Goal: Transaction & Acquisition: Purchase product/service

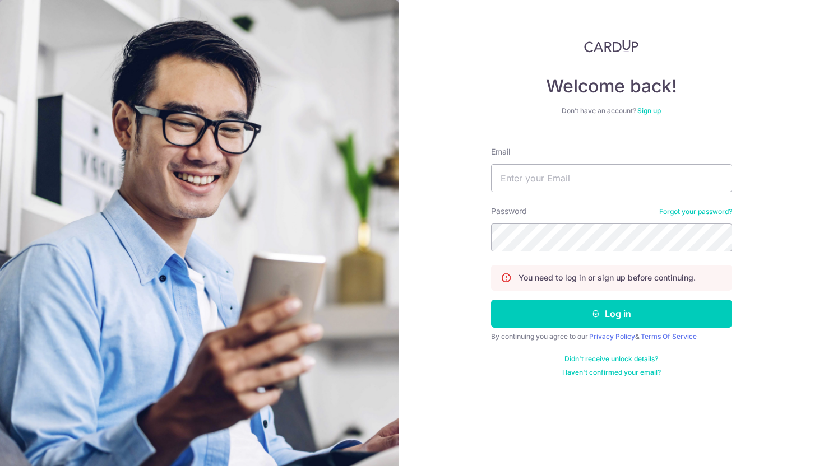
click at [533, 181] on input "Email" at bounding box center [611, 178] width 241 height 28
type input "[PERSON_NAME][EMAIL_ADDRESS][DOMAIN_NAME]"
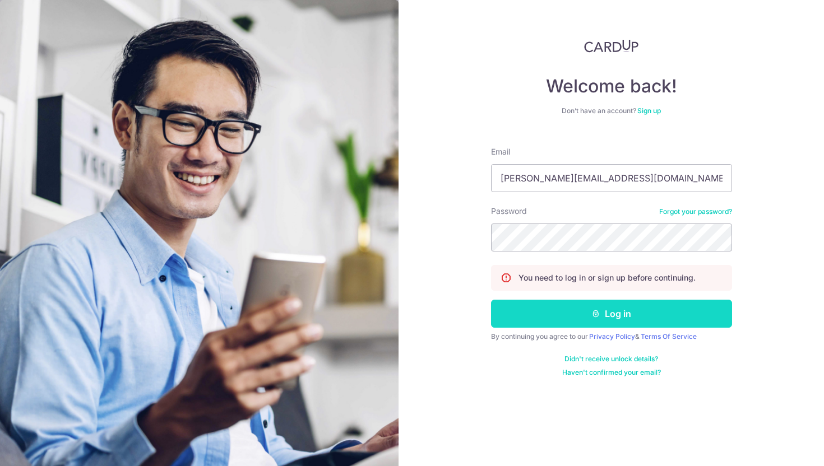
click at [565, 305] on button "Log in" at bounding box center [611, 314] width 241 height 28
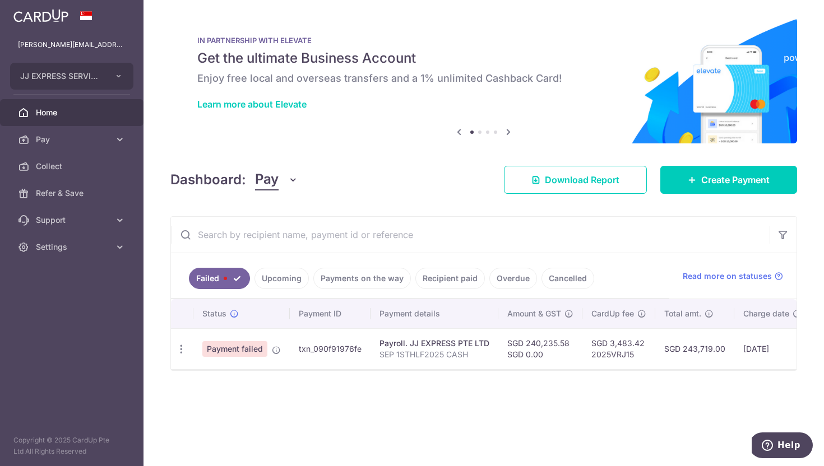
click at [283, 276] on link "Upcoming" at bounding box center [282, 278] width 54 height 21
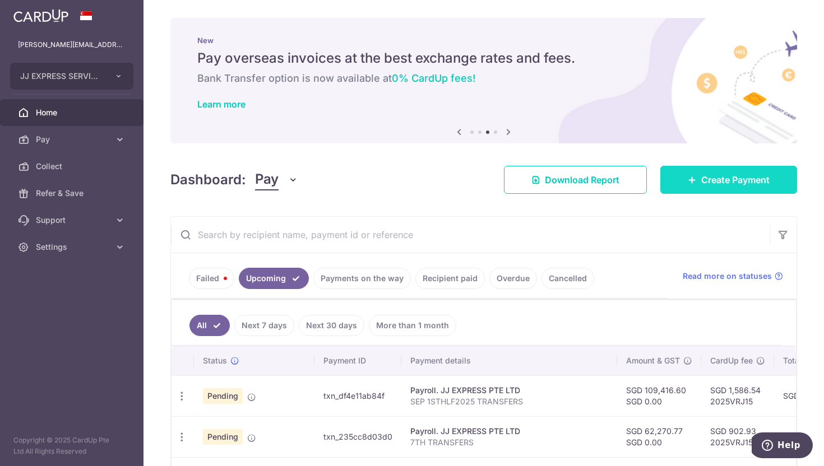
click at [748, 175] on span "Create Payment" at bounding box center [735, 179] width 68 height 13
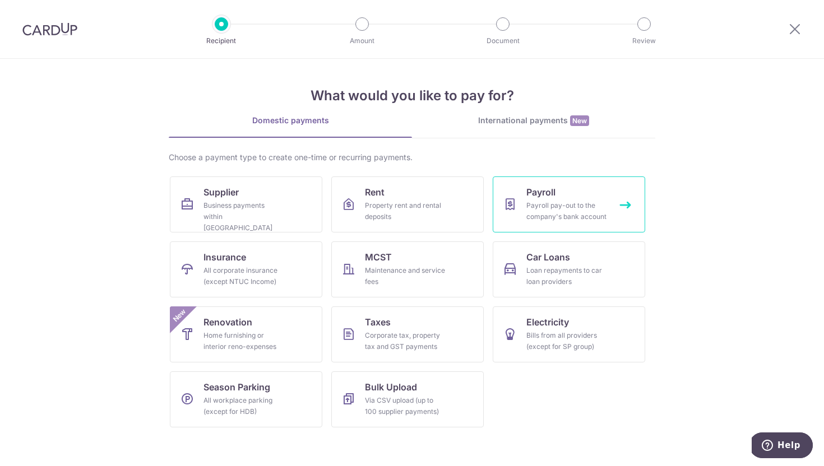
click at [591, 207] on div "Payroll pay-out to the company's bank account" at bounding box center [566, 211] width 81 height 22
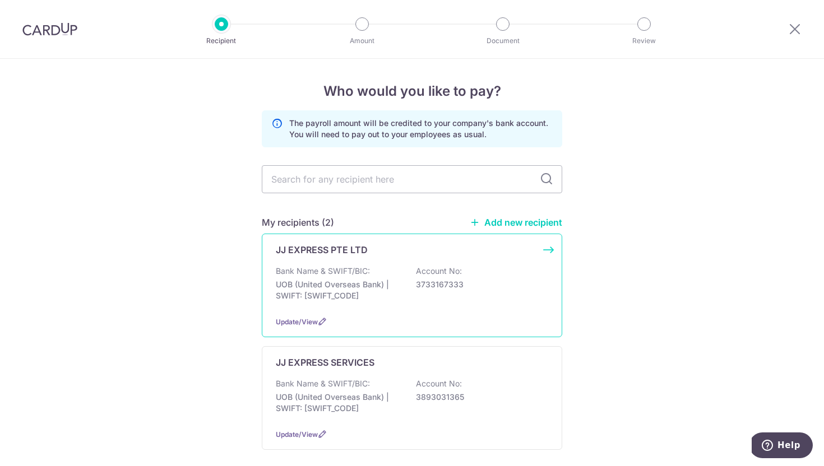
click at [361, 303] on div "Bank Name & SWIFT/BIC: UOB (United Overseas Bank) | SWIFT: UOVBSGSGXXX Account …" at bounding box center [412, 286] width 272 height 41
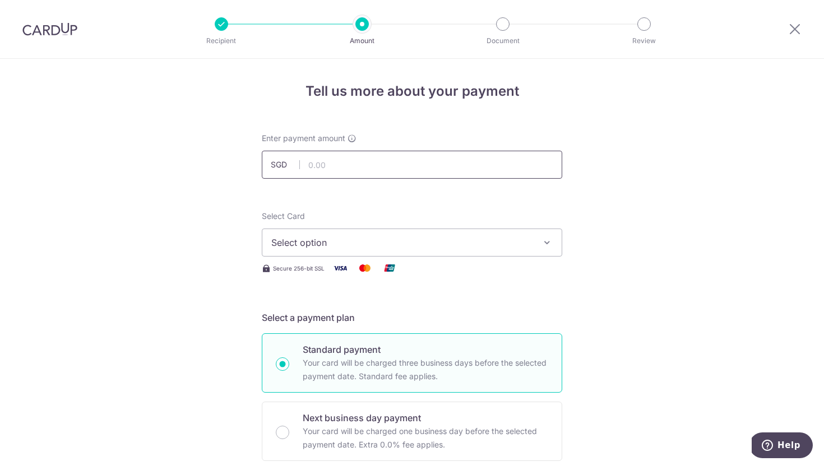
click at [365, 167] on input "text" at bounding box center [412, 165] width 301 height 28
type input "2,237.40"
click at [327, 234] on button "Select option" at bounding box center [412, 243] width 301 height 28
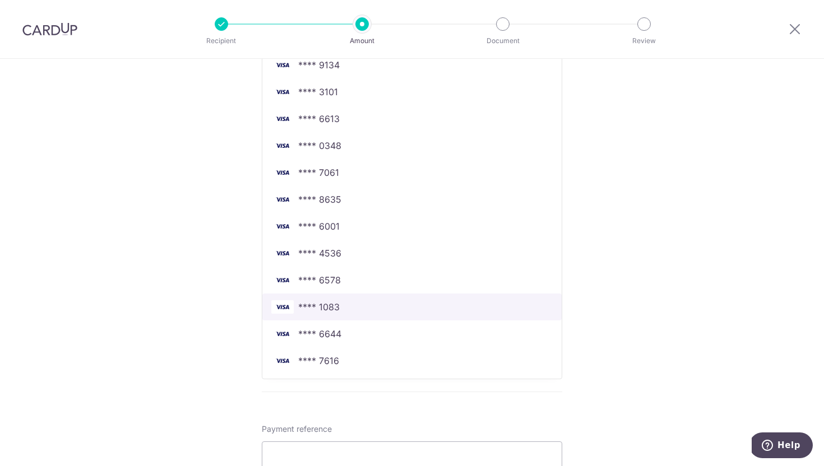
scroll to position [288, 0]
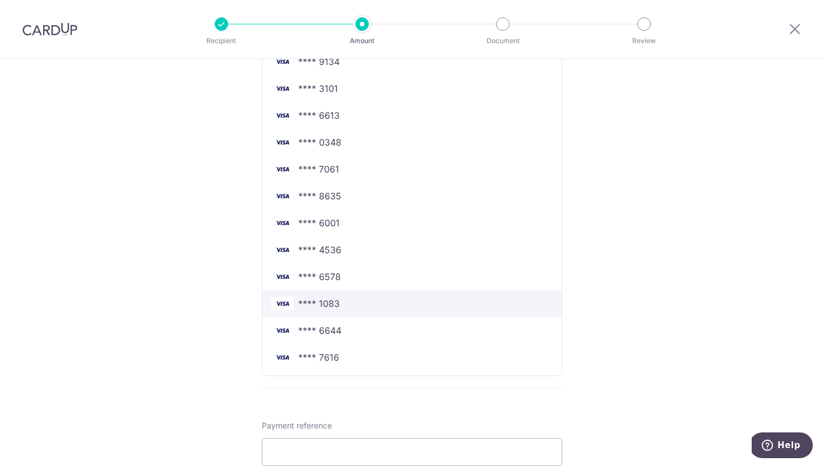
click at [339, 307] on span "**** 1083" at bounding box center [411, 303] width 281 height 13
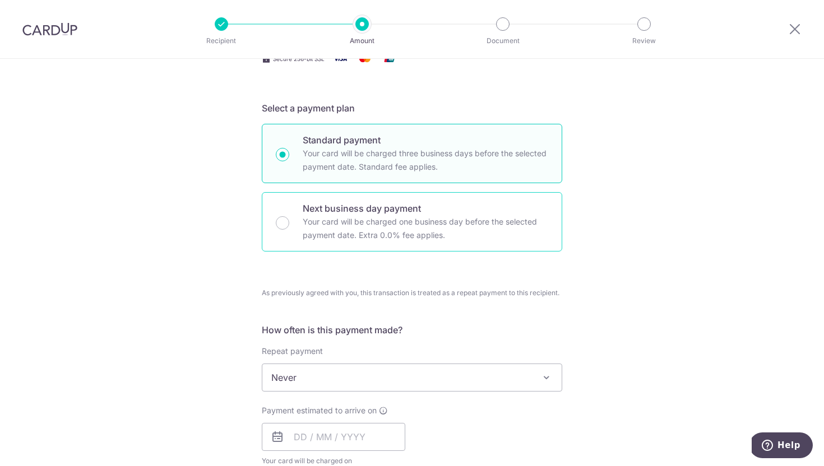
click at [343, 236] on p "Your card will be charged one business day before the selected payment date. Ex…" at bounding box center [426, 228] width 246 height 27
click at [289, 230] on input "Next business day payment Your card will be charged one business day before the…" at bounding box center [282, 222] width 13 height 13
radio input "false"
radio input "true"
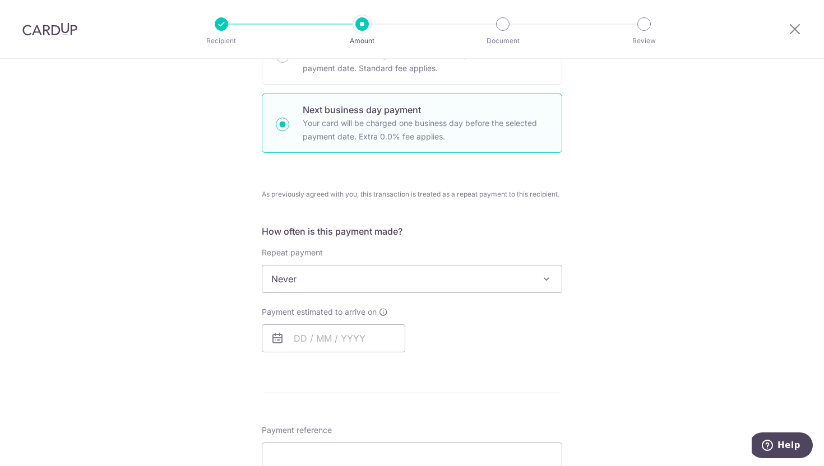
scroll to position [327, 0]
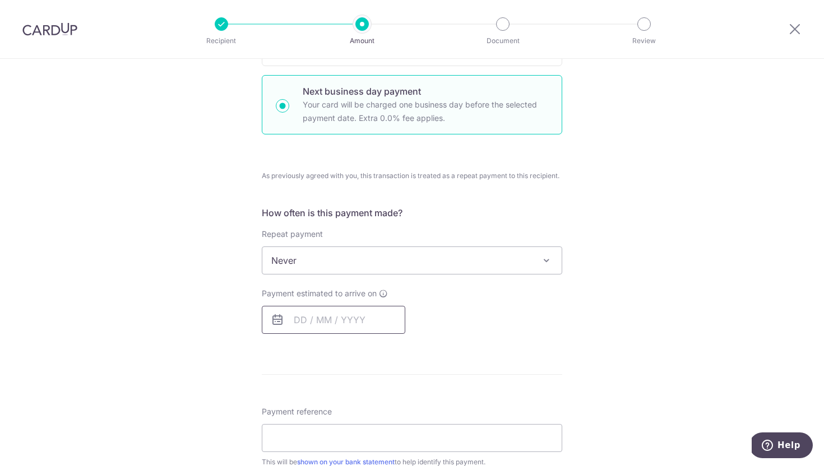
click at [339, 315] on input "text" at bounding box center [334, 320] width 144 height 28
click at [354, 400] on link "1" at bounding box center [352, 400] width 18 height 18
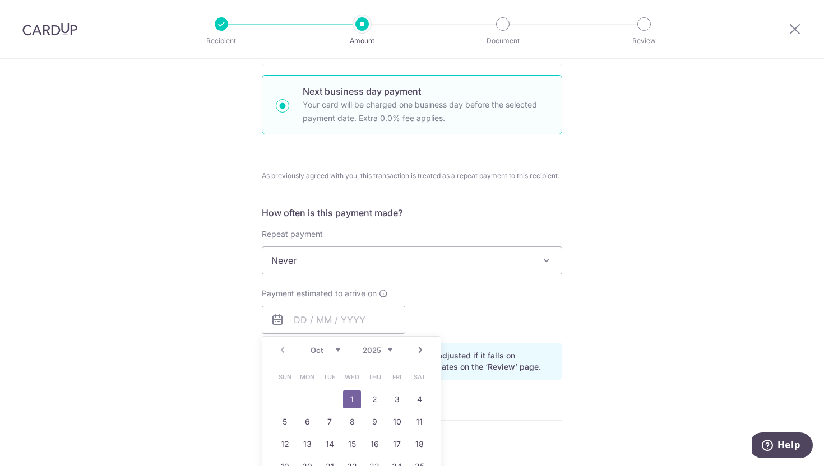
type input "01/10/2025"
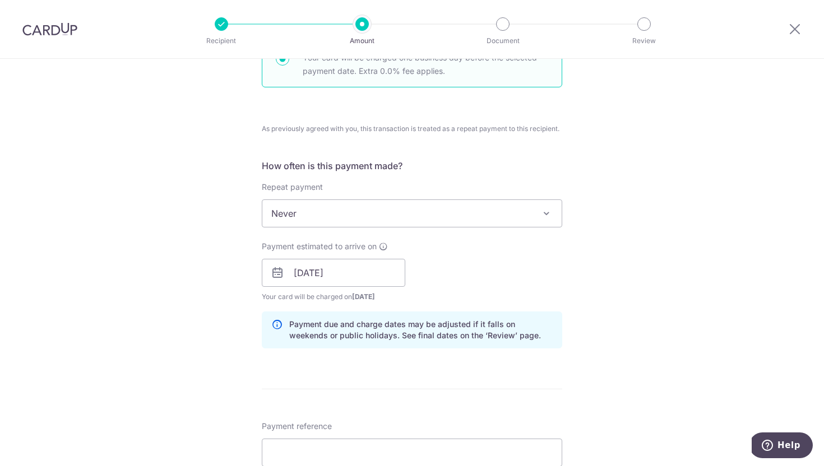
scroll to position [411, 0]
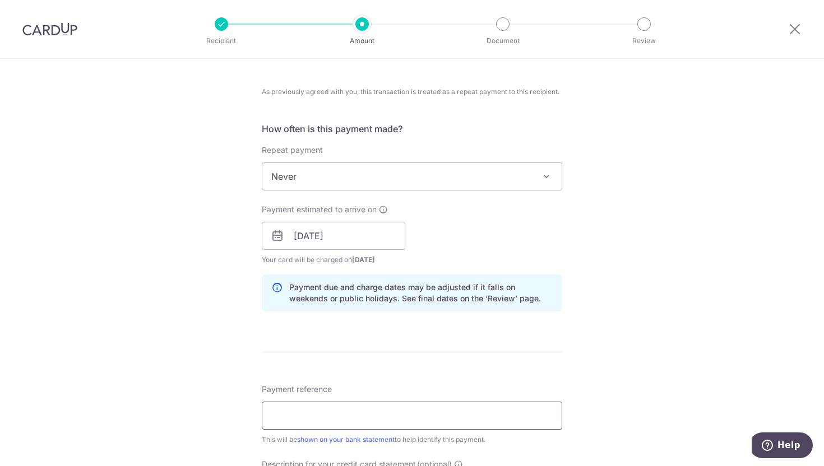
click at [338, 415] on input "Payment reference" at bounding box center [412, 416] width 301 height 28
type input "f"
type input "FRESH TRANSFERS"
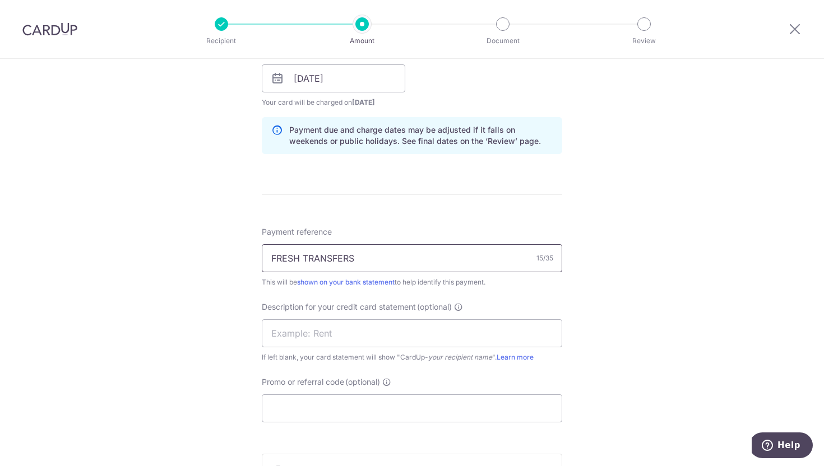
scroll to position [571, 0]
click at [343, 327] on input "text" at bounding box center [412, 331] width 301 height 28
paste input "FRESH TRANSFERS"
type input "FRESH TRANSFERS"
click at [340, 403] on input "Promo or referral code (optional)" at bounding box center [412, 406] width 301 height 28
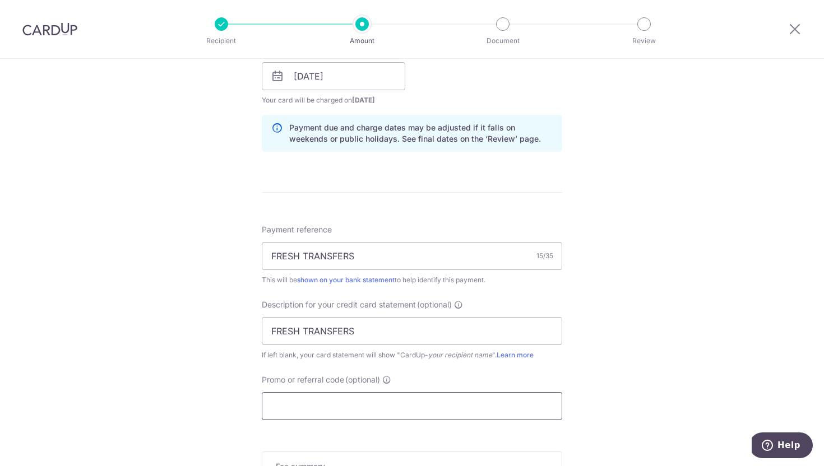
paste input "2025VRJ15"
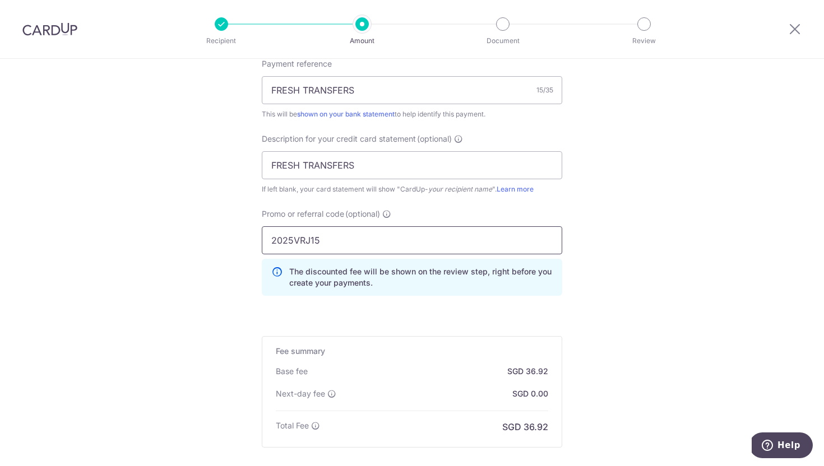
scroll to position [822, 0]
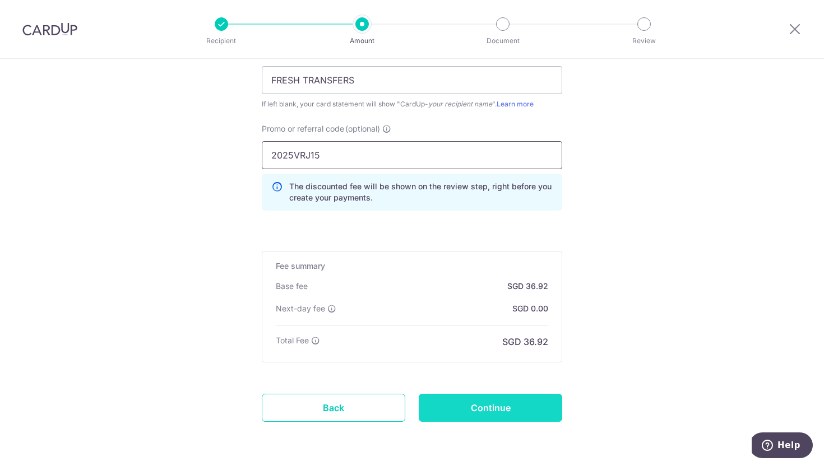
type input "2025VRJ15"
click at [514, 413] on input "Continue" at bounding box center [491, 408] width 144 height 28
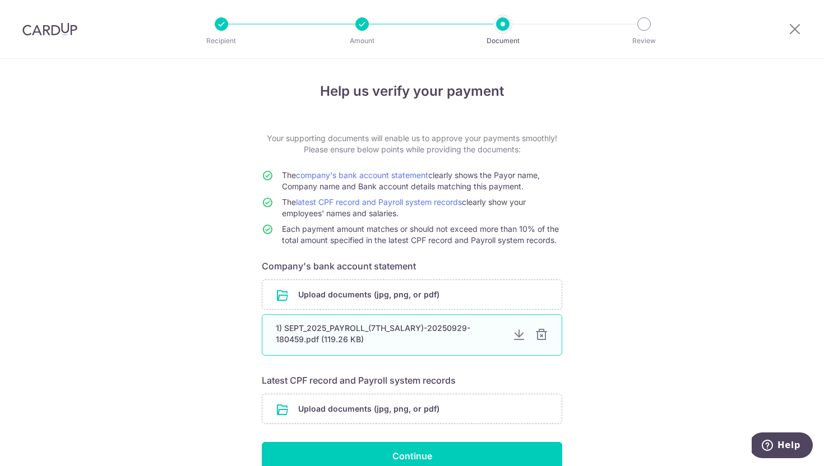
click at [543, 335] on div at bounding box center [541, 335] width 13 height 13
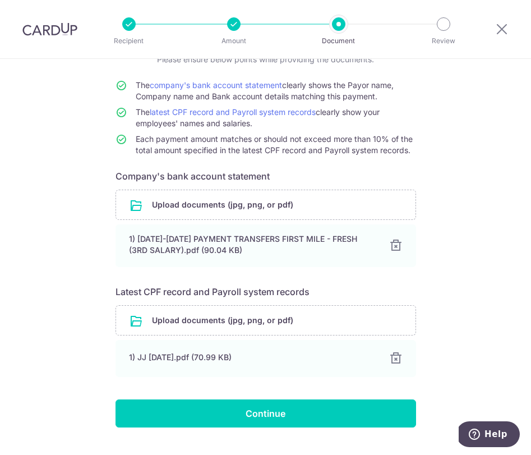
scroll to position [120, 0]
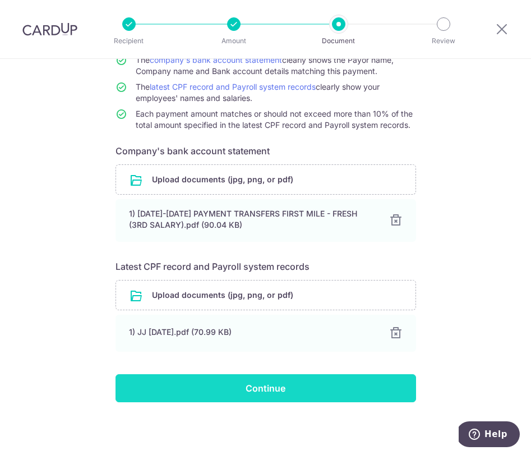
click at [304, 386] on input "Continue" at bounding box center [266, 388] width 301 height 28
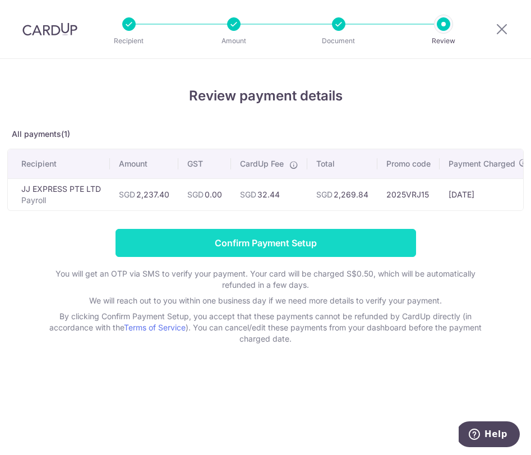
click at [240, 239] on input "Confirm Payment Setup" at bounding box center [266, 243] width 301 height 28
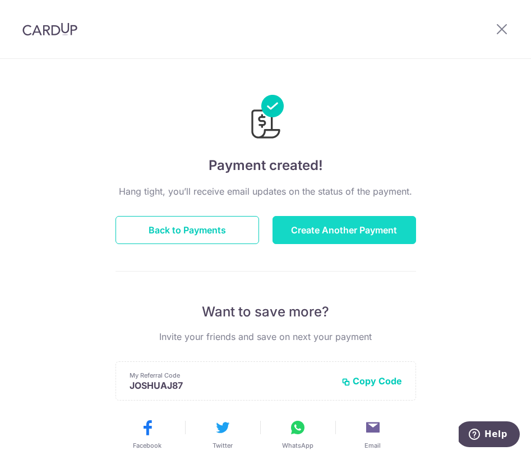
click at [334, 229] on button "Create Another Payment" at bounding box center [344, 230] width 144 height 28
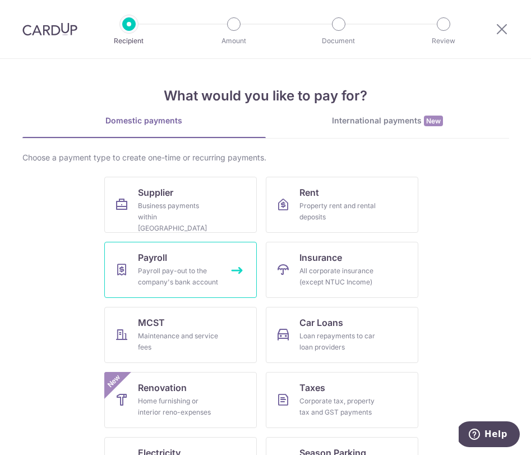
click at [202, 276] on div "Payroll pay-out to the company's bank account" at bounding box center [178, 276] width 81 height 22
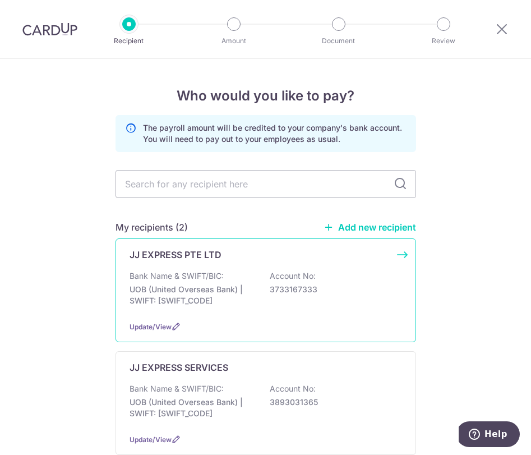
click at [202, 281] on div "Bank Name & SWIFT/BIC: UOB (United Overseas Bank) | SWIFT: [SWIFT_CODE] Account…" at bounding box center [266, 290] width 272 height 41
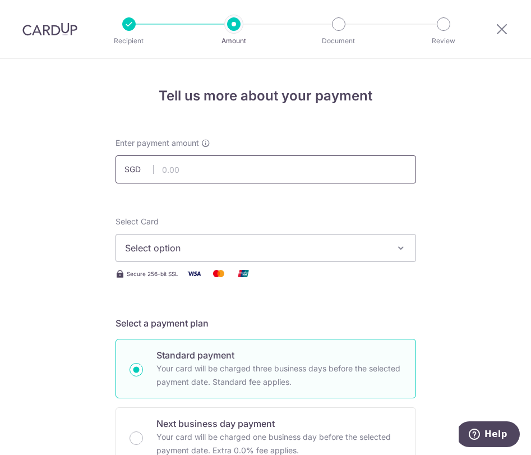
click at [179, 175] on input "text" at bounding box center [266, 169] width 301 height 28
type input "31,694.58"
click at [169, 255] on button "Select option" at bounding box center [266, 248] width 301 height 28
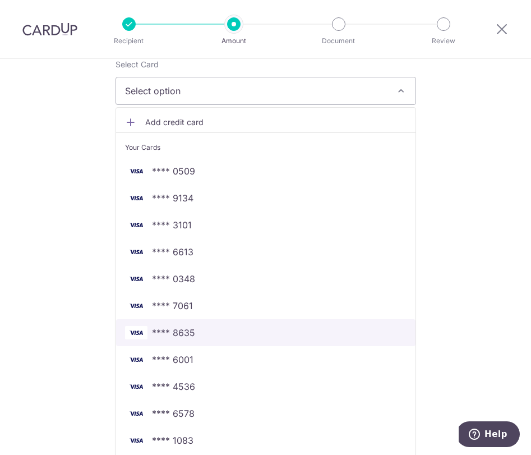
scroll to position [223, 0]
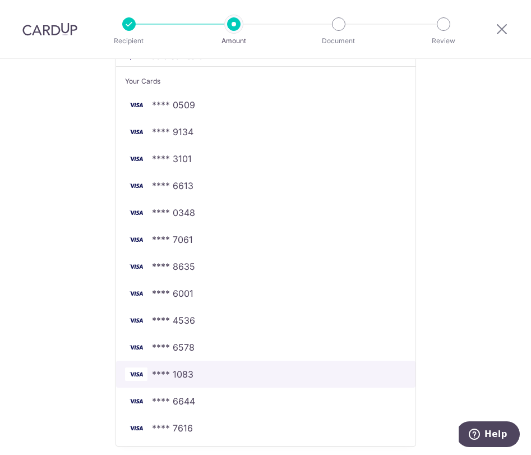
click at [188, 378] on span "**** 1083" at bounding box center [172, 373] width 41 height 13
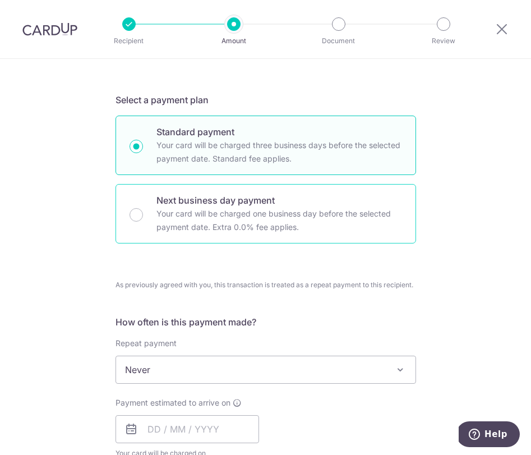
click at [182, 216] on p "Your card will be charged one business day before the selected payment date. Ex…" at bounding box center [279, 220] width 246 height 27
click at [143, 216] on input "Next business day payment Your card will be charged one business day before the…" at bounding box center [136, 214] width 13 height 13
radio input "false"
radio input "true"
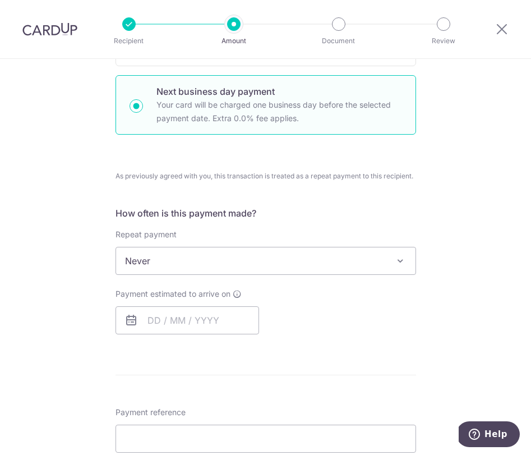
scroll to position [383, 0]
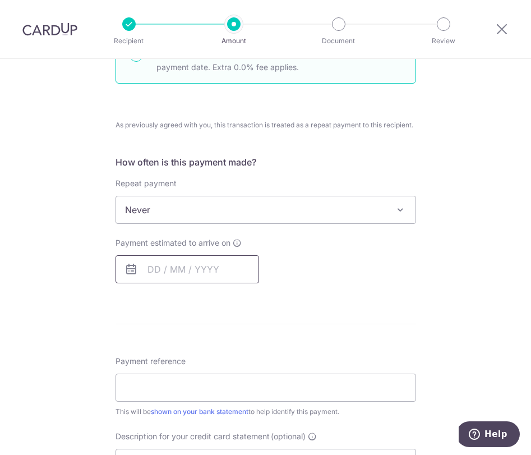
click at [204, 266] on input "text" at bounding box center [188, 269] width 144 height 28
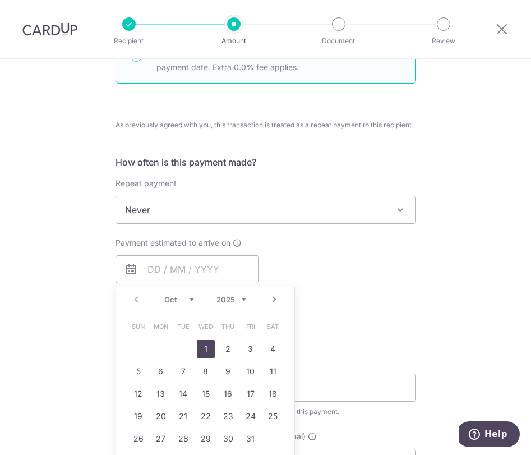
click at [206, 349] on link "1" at bounding box center [206, 349] width 18 height 18
type input "[DATE]"
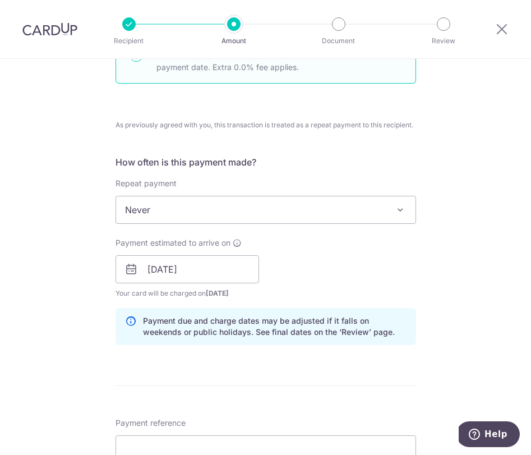
click at [259, 215] on span "Never" at bounding box center [265, 209] width 299 height 27
click at [232, 169] on div "How often is this payment made? Repeat payment Never Every week Every month Eve…" at bounding box center [266, 254] width 301 height 198
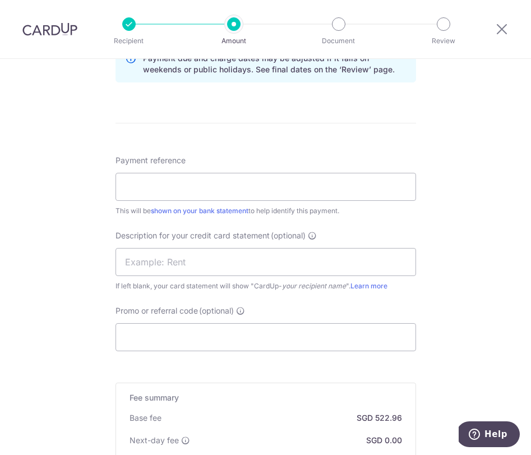
scroll to position [651, 0]
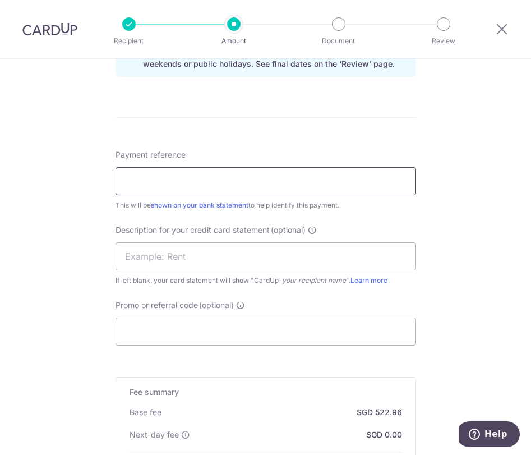
click at [208, 183] on input "Payment reference" at bounding box center [266, 181] width 301 height 28
type input "DRY TRANSFERS"
click at [161, 258] on input "text" at bounding box center [266, 256] width 301 height 28
paste input "DRY TRANSFERS"
type input "DRY TRANSFERS"
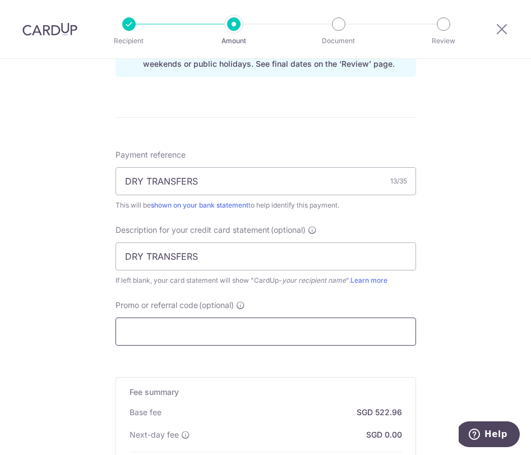
click at [170, 334] on input "Promo or referral code (optional)" at bounding box center [266, 331] width 301 height 28
paste input "2025VRJ15"
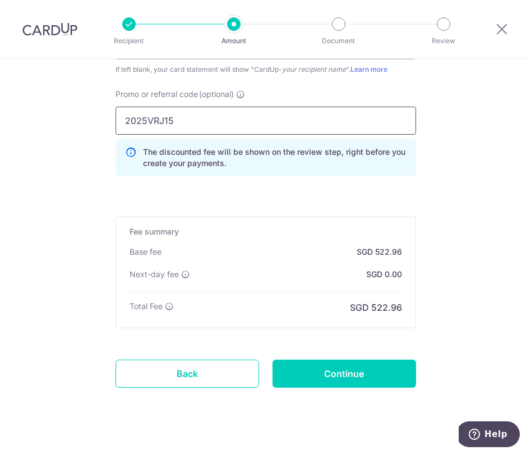
scroll to position [879, 0]
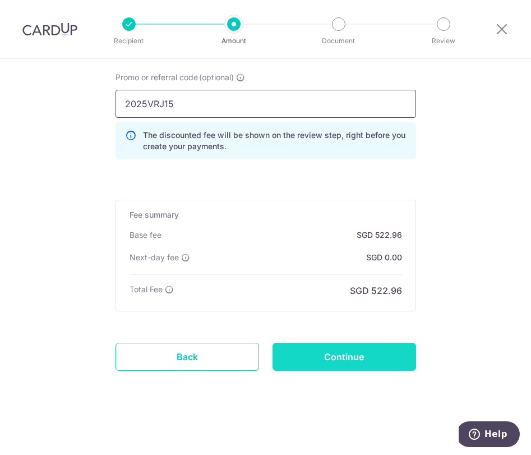
type input "2025VRJ15"
click at [301, 360] on input "Continue" at bounding box center [344, 357] width 144 height 28
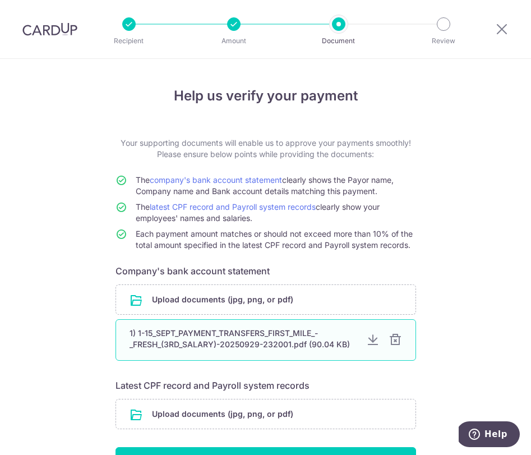
click at [390, 338] on div at bounding box center [395, 339] width 13 height 13
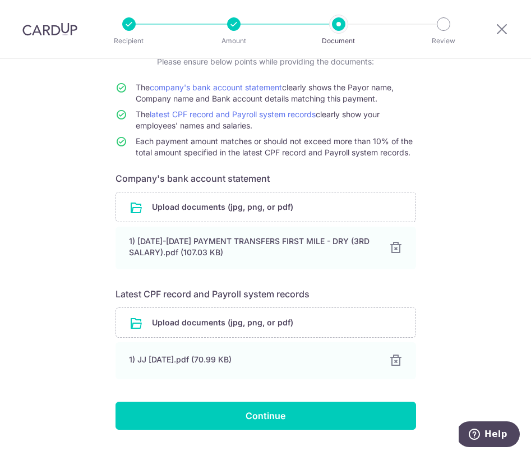
scroll to position [120, 0]
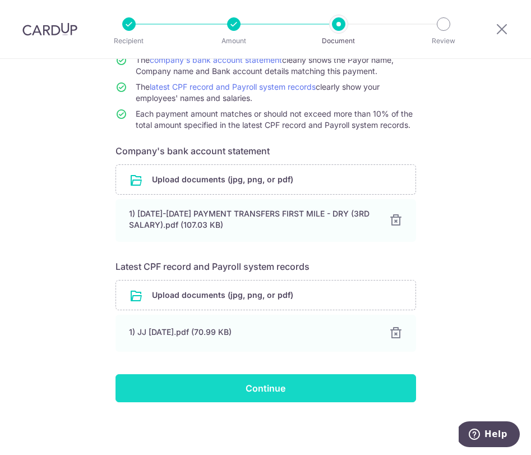
click at [301, 390] on input "Continue" at bounding box center [266, 388] width 301 height 28
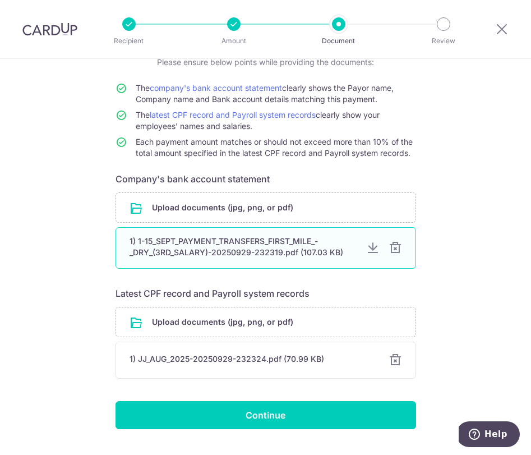
scroll to position [94, 0]
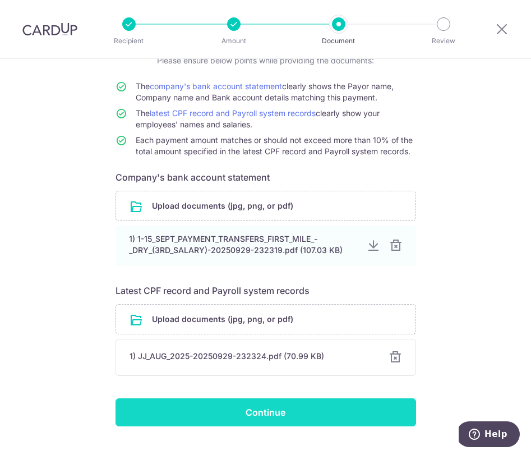
click at [293, 414] on input "Continue" at bounding box center [266, 412] width 301 height 28
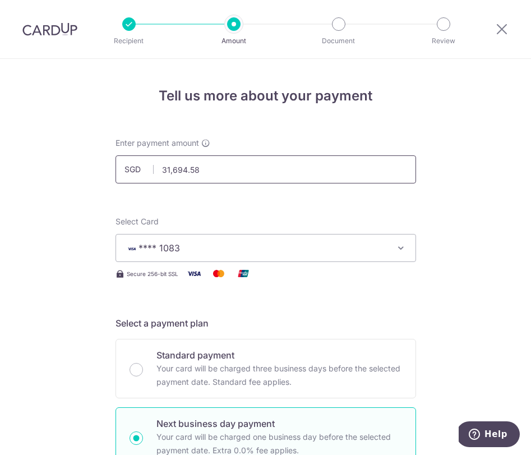
click at [186, 172] on input "31,694.58" at bounding box center [266, 169] width 301 height 28
type input "31,241.58"
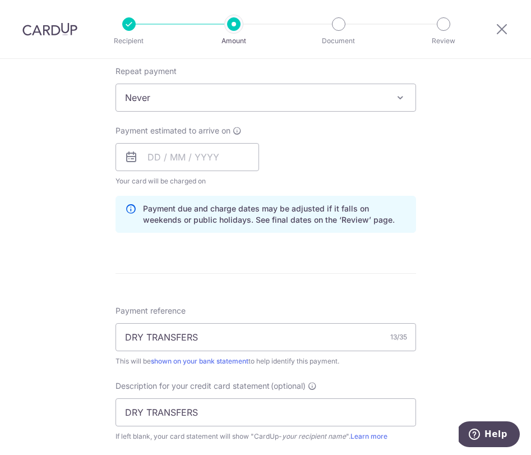
scroll to position [499, 0]
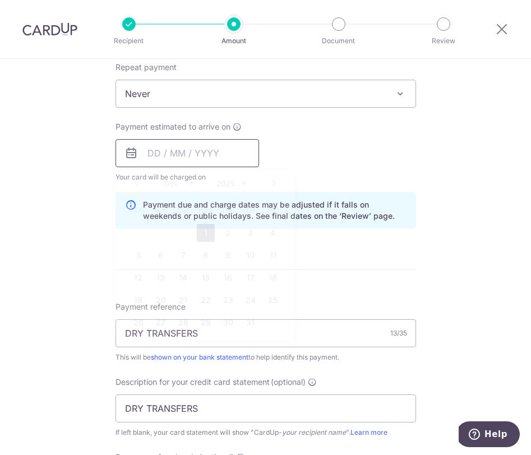
click at [206, 156] on input "text" at bounding box center [188, 153] width 144 height 28
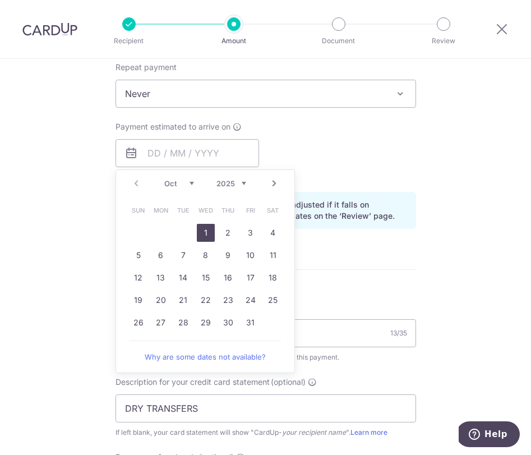
click at [209, 235] on link "1" at bounding box center [206, 233] width 18 height 18
type input "[DATE]"
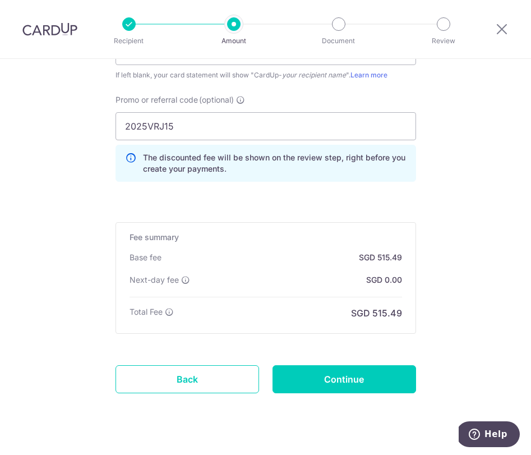
scroll to position [879, 0]
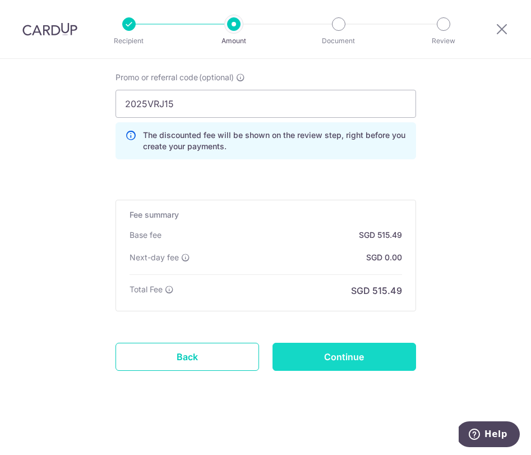
click at [348, 353] on input "Continue" at bounding box center [344, 357] width 144 height 28
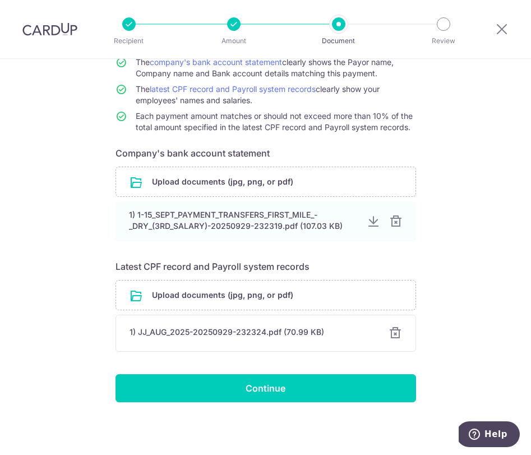
scroll to position [118, 0]
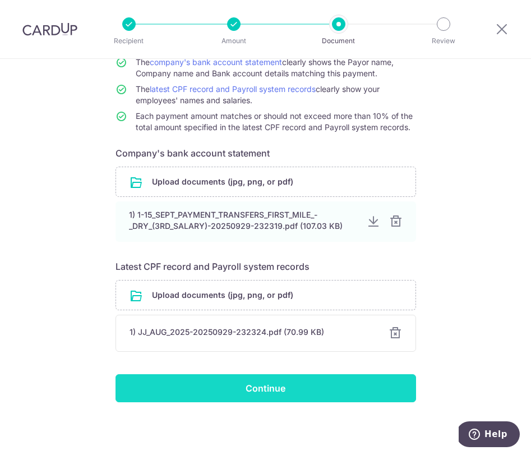
click at [319, 395] on input "Continue" at bounding box center [266, 388] width 301 height 28
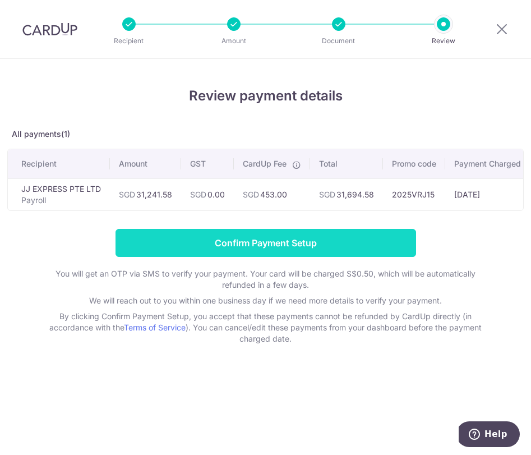
click at [297, 243] on input "Confirm Payment Setup" at bounding box center [266, 243] width 301 height 28
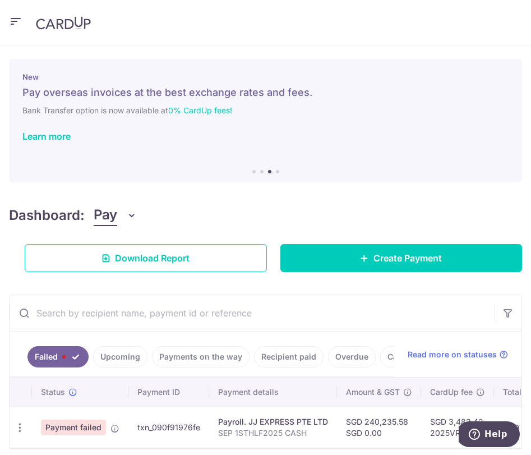
scroll to position [47, 0]
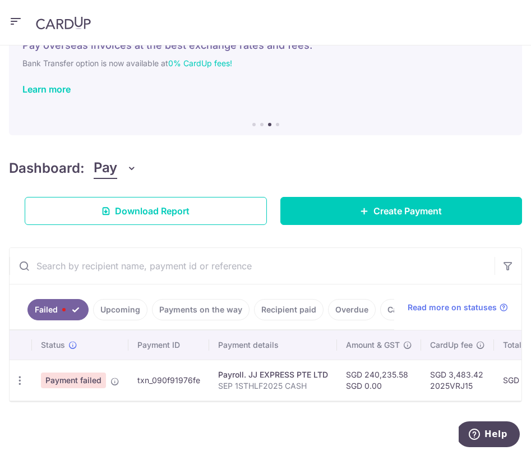
click at [127, 315] on link "Upcoming" at bounding box center [120, 309] width 54 height 21
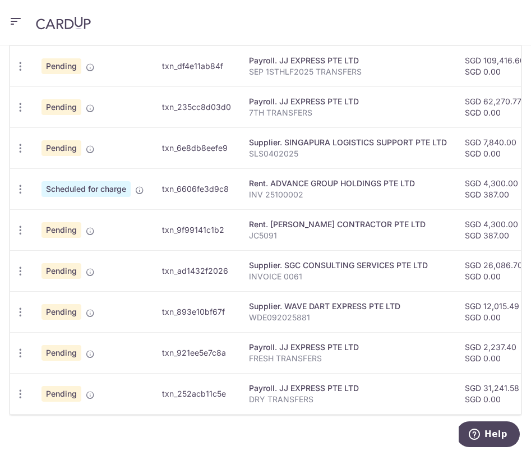
scroll to position [0, 0]
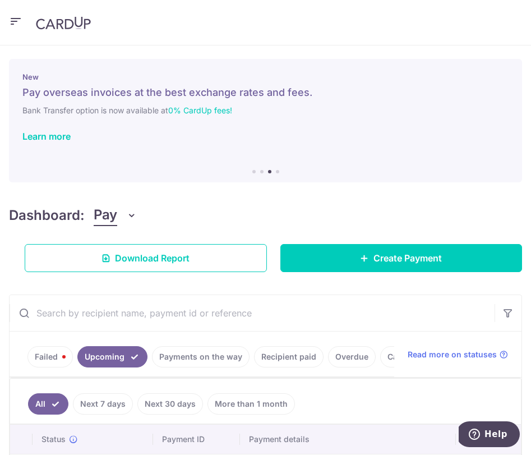
click at [63, 359] on link "Failed" at bounding box center [49, 356] width 45 height 21
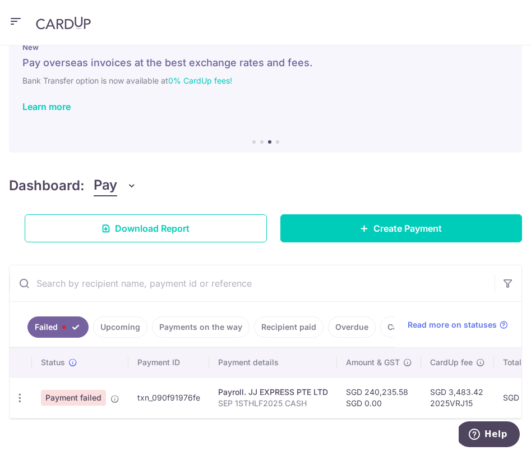
scroll to position [47, 0]
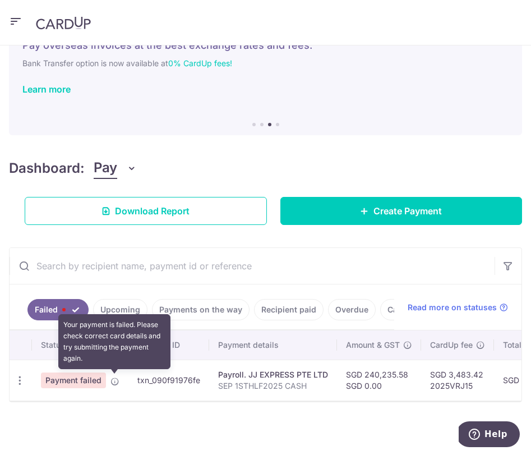
click at [114, 379] on icon at bounding box center [114, 381] width 9 height 9
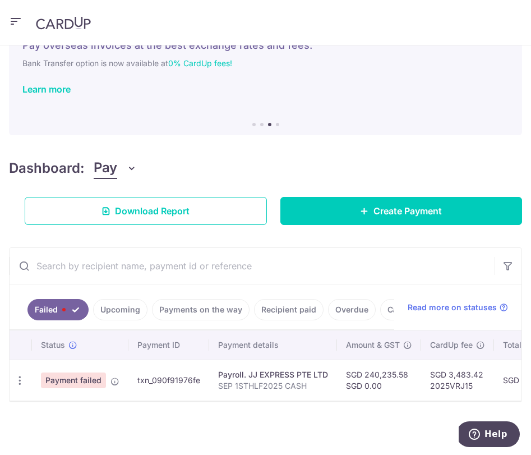
click at [73, 383] on span "Payment failed" at bounding box center [73, 380] width 65 height 16
click at [23, 377] on icon "button" at bounding box center [20, 381] width 12 height 12
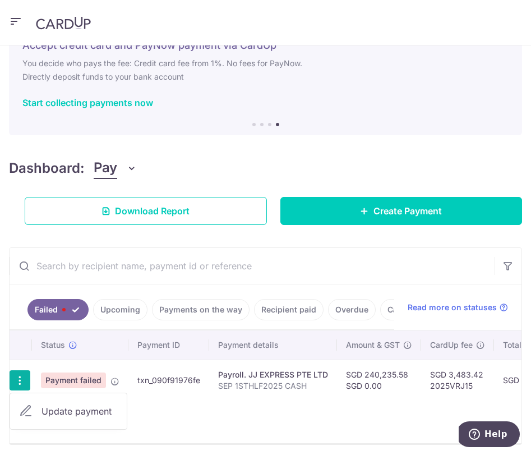
click at [64, 409] on span "Update payment" at bounding box center [79, 410] width 76 height 13
radio input "true"
type input "240,235.58"
type input "SEP 1STHLF2025 CASH"
type input "SEP 1STHLF2025"
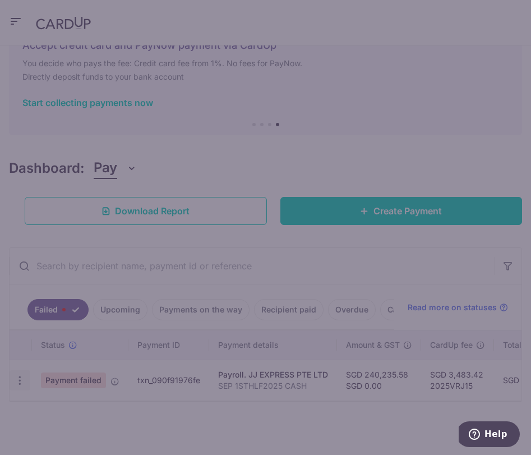
type input "2025VRJ15"
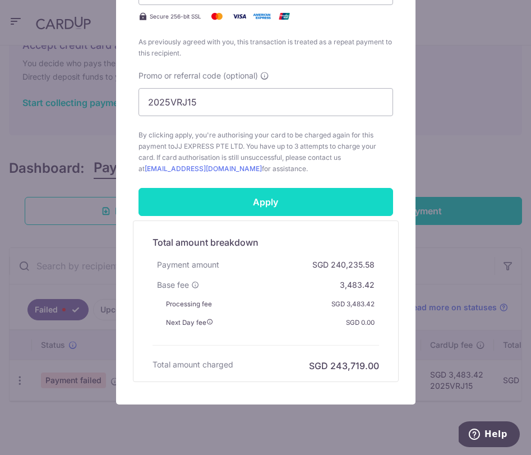
scroll to position [618, 0]
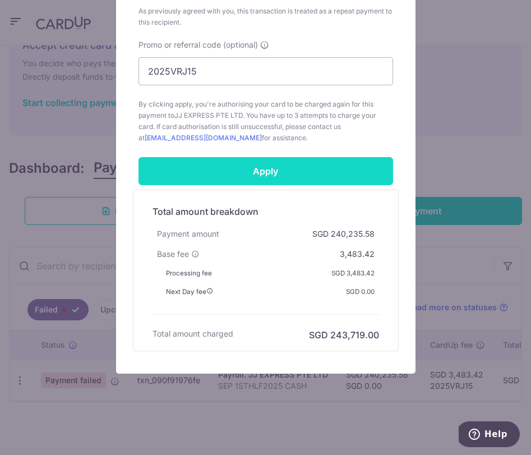
click at [281, 175] on input "Apply" at bounding box center [265, 171] width 255 height 28
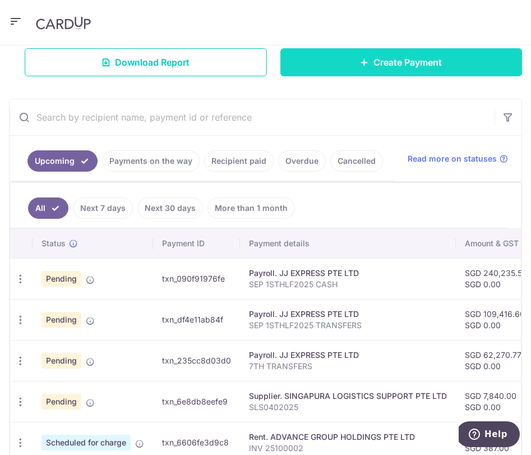
click at [377, 64] on span "Create Payment" at bounding box center [407, 62] width 68 height 13
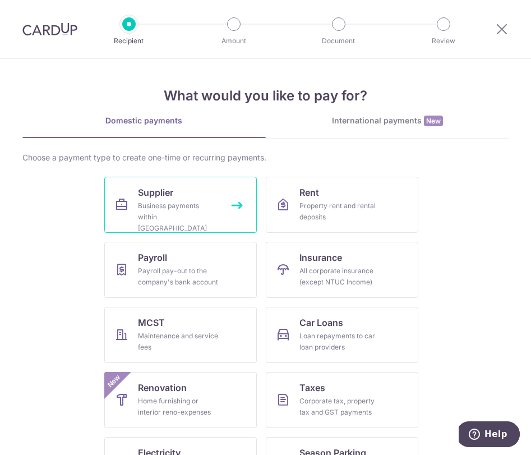
click at [174, 225] on link "Supplier Business payments within [GEOGRAPHIC_DATA]" at bounding box center [180, 205] width 153 height 56
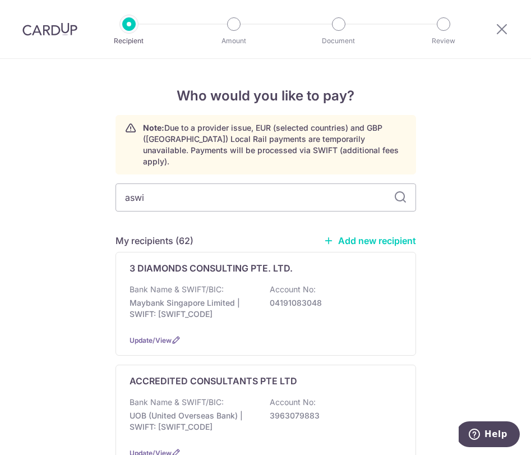
type input "[PERSON_NAME]"
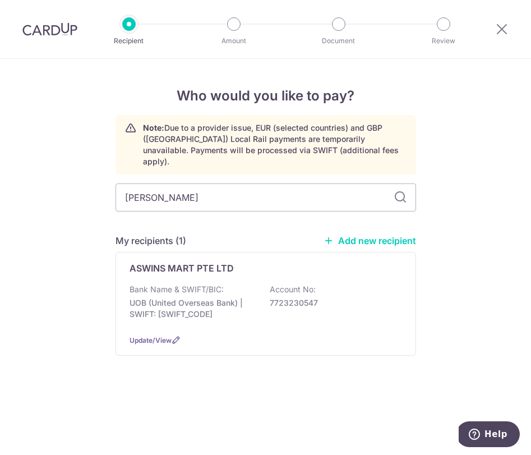
click at [164, 284] on p "Bank Name & SWIFT/BIC:" at bounding box center [177, 289] width 94 height 11
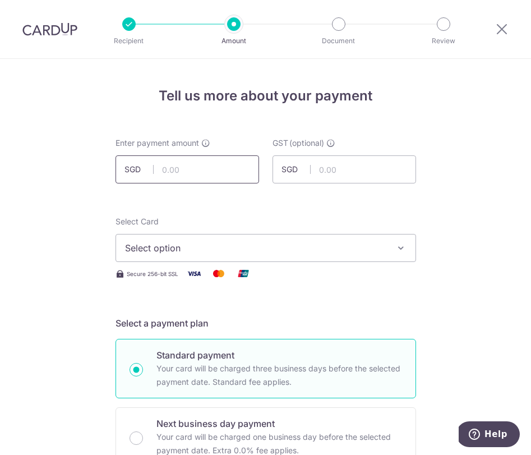
click at [222, 174] on input "text" at bounding box center [188, 169] width 144 height 28
type input "23,138.70"
click at [191, 256] on button "Select option" at bounding box center [266, 248] width 301 height 28
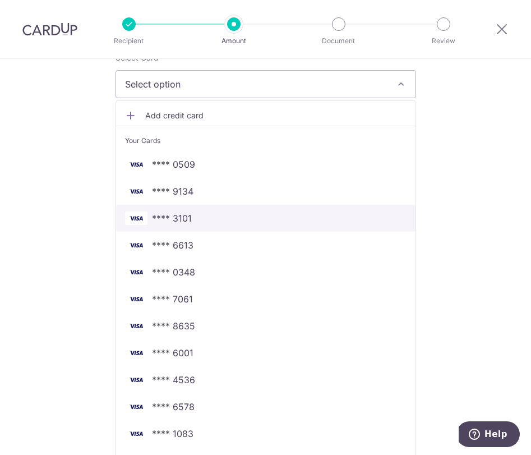
scroll to position [180, 0]
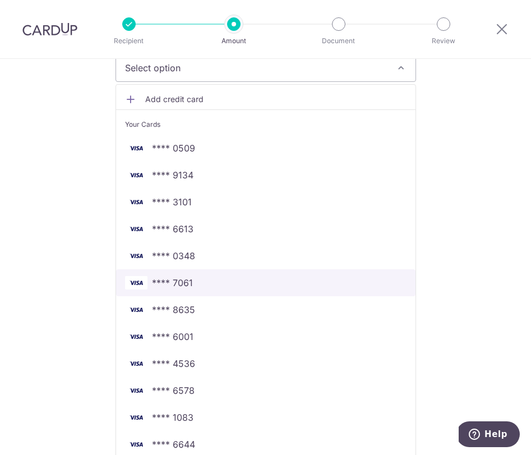
click at [183, 289] on span "**** 7061" at bounding box center [172, 282] width 41 height 13
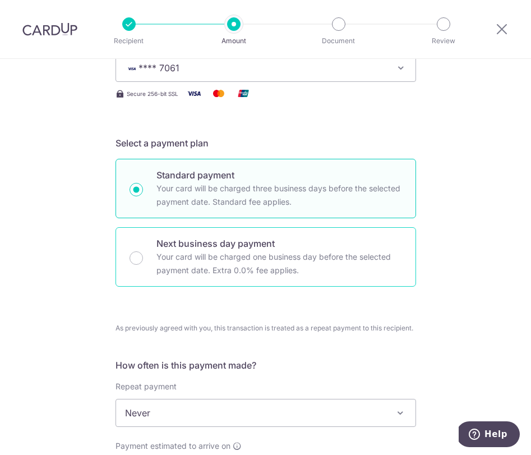
click at [181, 267] on p "Your card will be charged one business day before the selected payment date. Ex…" at bounding box center [279, 263] width 246 height 27
click at [143, 265] on input "Next business day payment Your card will be charged one business day before the…" at bounding box center [136, 257] width 13 height 13
radio input "false"
radio input "true"
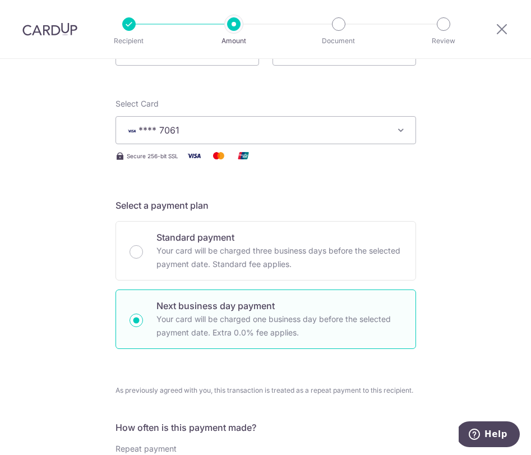
scroll to position [122, 0]
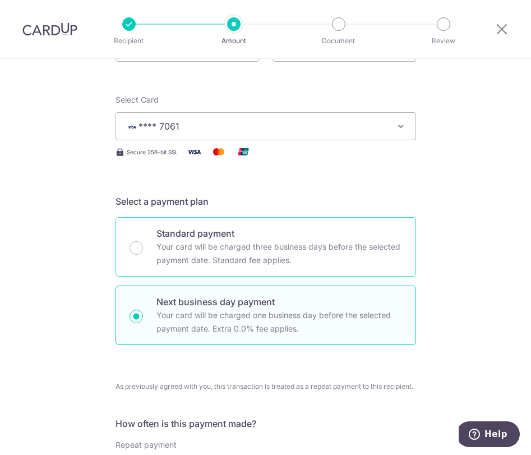
click at [186, 258] on p "Your card will be charged three business days before the selected payment date.…" at bounding box center [279, 253] width 246 height 27
click at [143, 255] on input "Standard payment Your card will be charged three business days before the selec…" at bounding box center [136, 247] width 13 height 13
radio input "true"
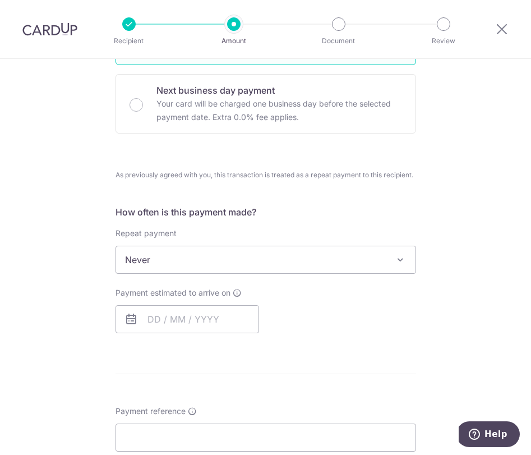
scroll to position [373, 0]
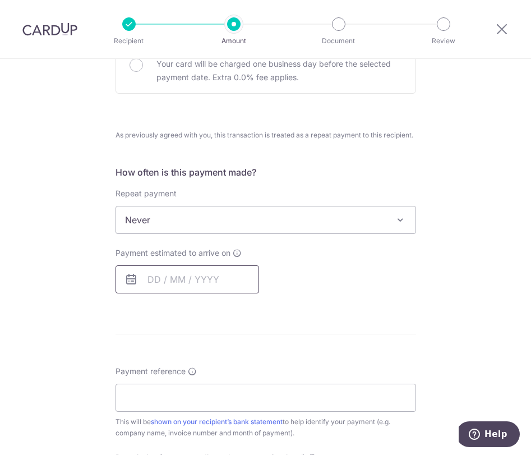
click at [188, 269] on input "text" at bounding box center [188, 279] width 144 height 28
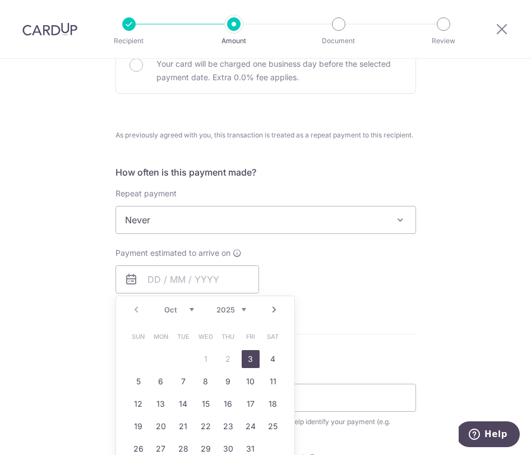
click at [250, 361] on link "3" at bounding box center [251, 359] width 18 height 18
type input "03/10/2025"
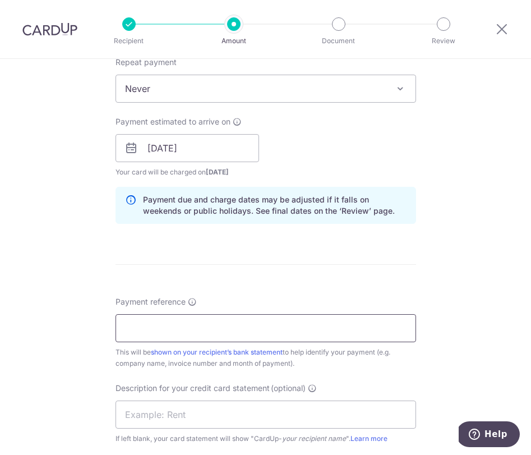
scroll to position [512, 0]
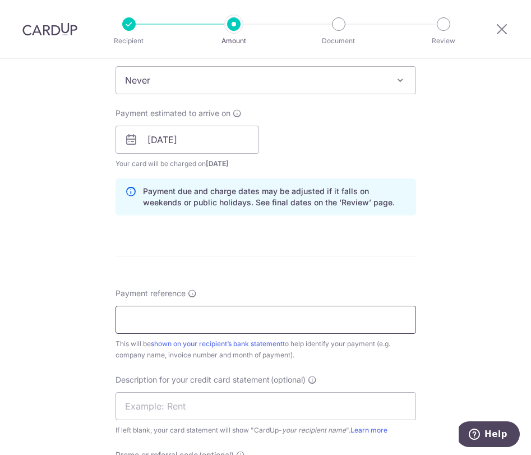
click at [186, 315] on input "Payment reference" at bounding box center [266, 320] width 301 height 28
paste input "[DATE] TO [DATE]"
type input "[DATE] TO [DATE]"
click at [175, 405] on input "text" at bounding box center [266, 406] width 301 height 28
paste input "[DATE] TO [DATE]"
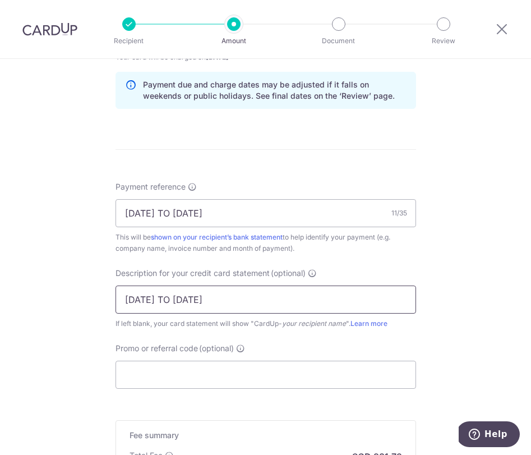
scroll to position [632, 0]
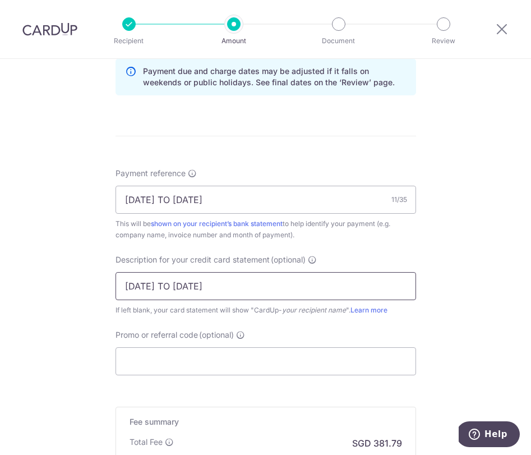
type input "[DATE] TO [DATE]"
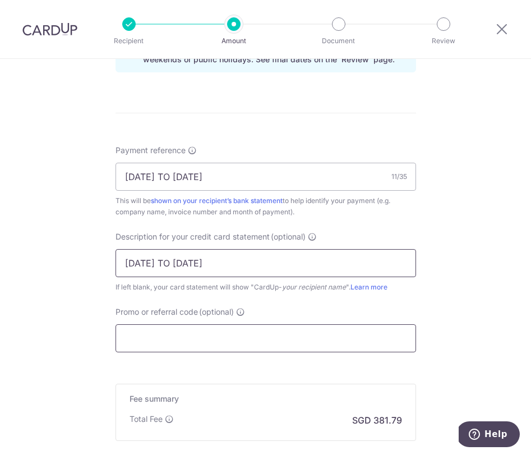
scroll to position [663, 0]
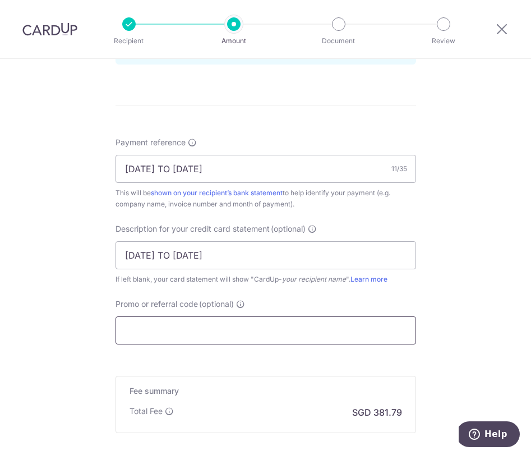
click at [275, 338] on input "Promo or referral code (optional)" at bounding box center [266, 330] width 301 height 28
paste input "2025VRJ15"
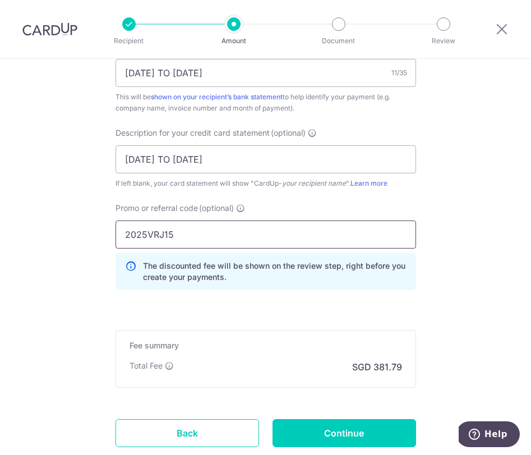
scroll to position [793, 0]
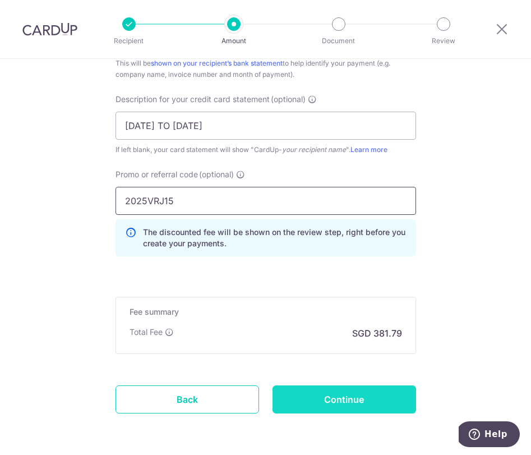
type input "2025VRJ15"
click at [340, 393] on input "Continue" at bounding box center [344, 399] width 144 height 28
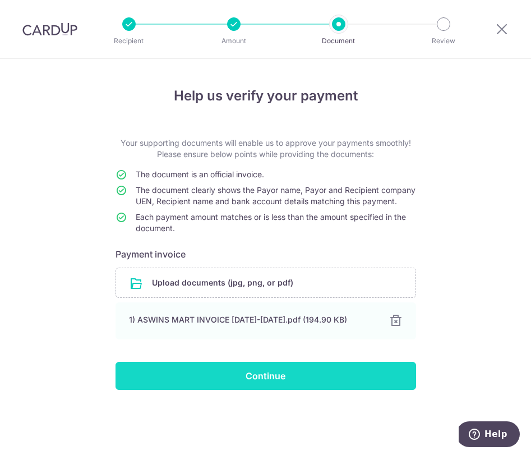
click at [276, 390] on input "Continue" at bounding box center [266, 376] width 301 height 28
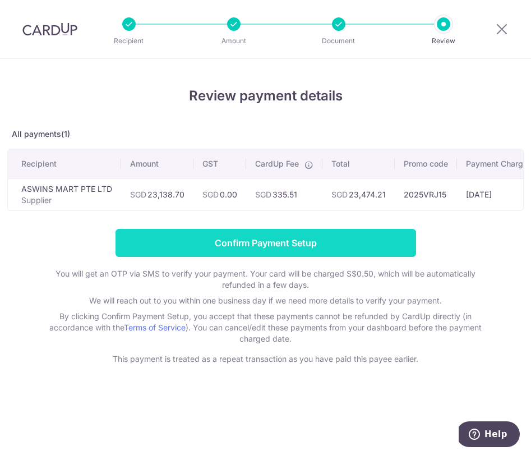
click at [261, 250] on input "Confirm Payment Setup" at bounding box center [266, 243] width 301 height 28
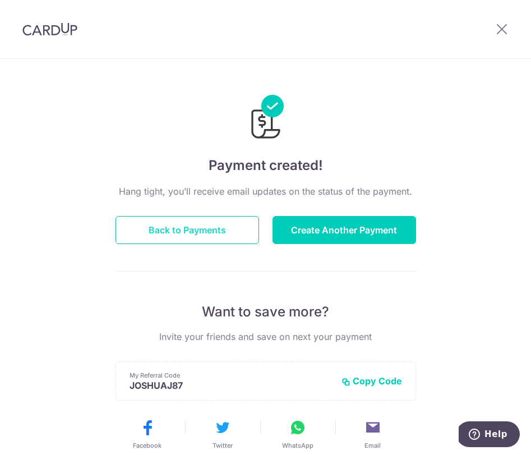
click at [222, 221] on button "Back to Payments" at bounding box center [188, 230] width 144 height 28
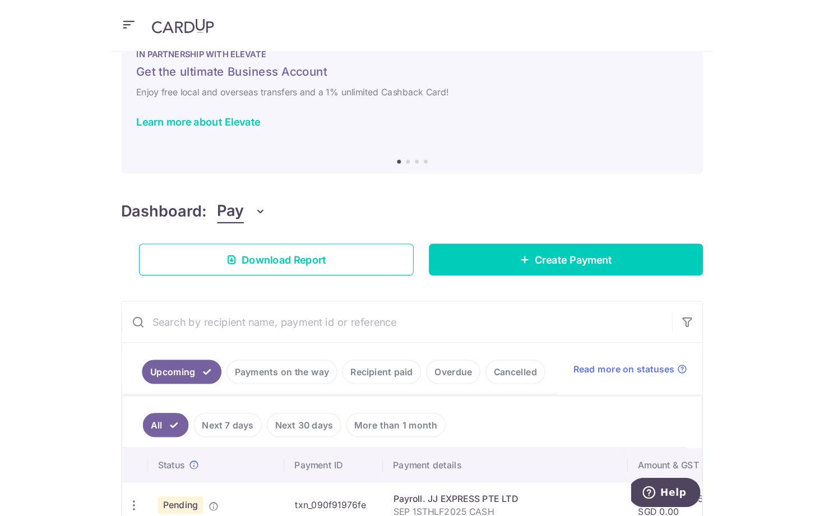
scroll to position [75, 0]
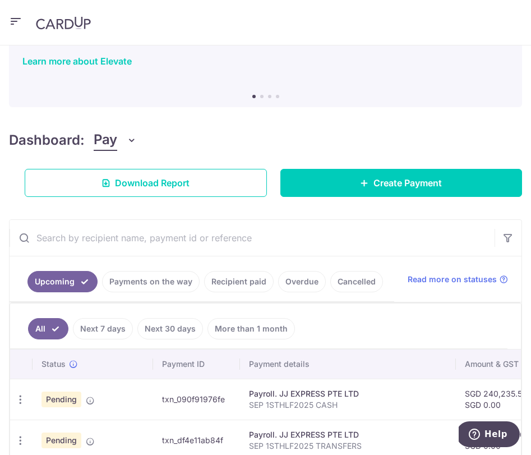
click at [171, 283] on link "Payments on the way" at bounding box center [151, 281] width 98 height 21
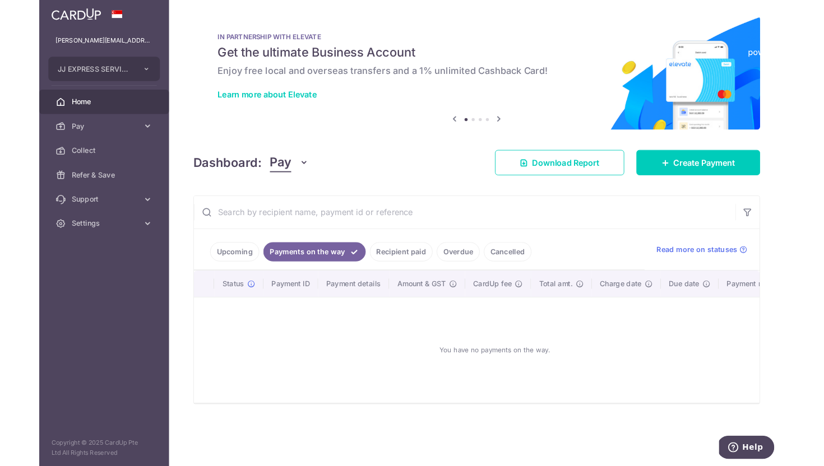
scroll to position [0, 0]
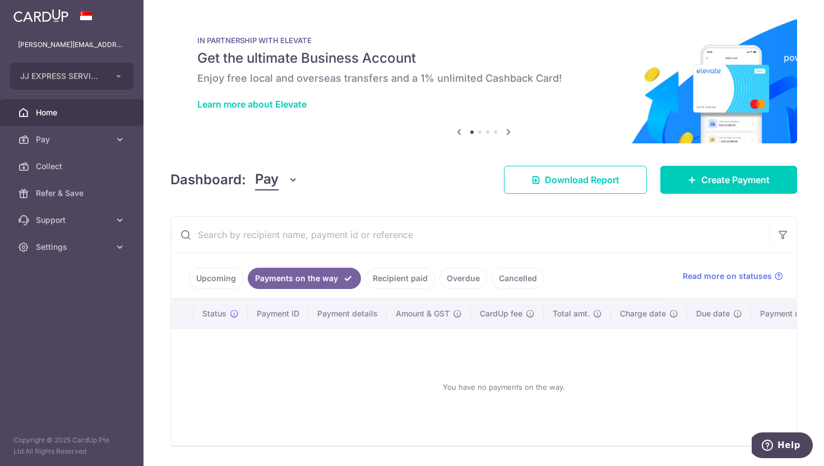
click at [210, 285] on link "Upcoming" at bounding box center [216, 278] width 54 height 21
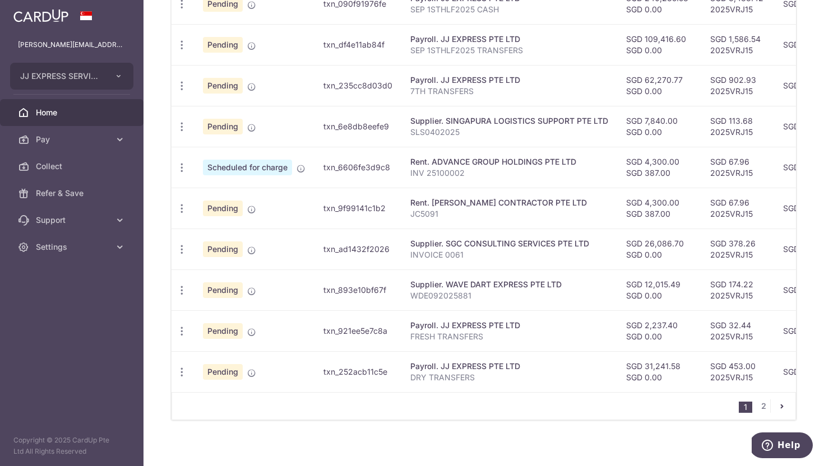
scroll to position [400, 0]
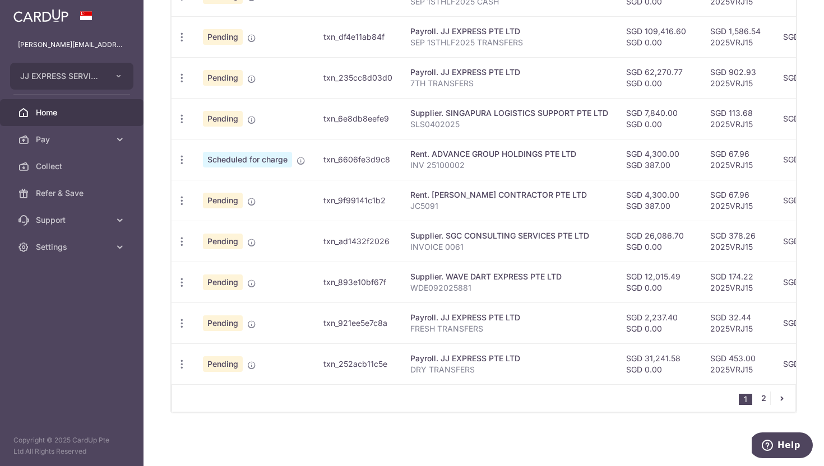
click at [530, 401] on link "2" at bounding box center [763, 398] width 13 height 13
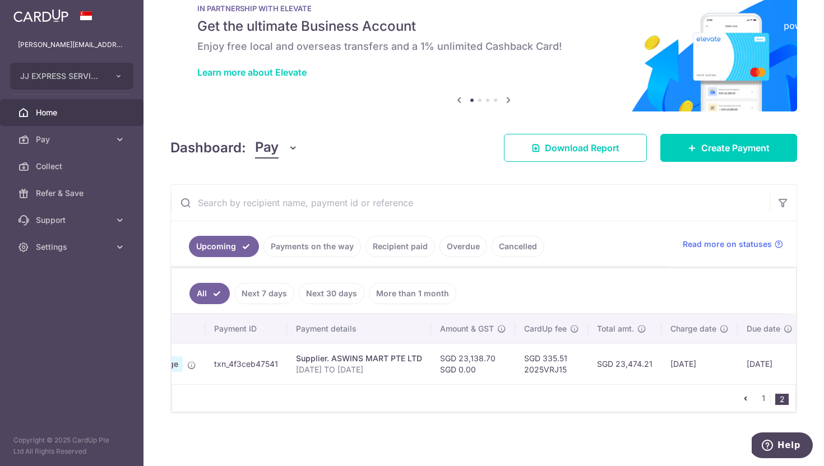
scroll to position [0, 0]
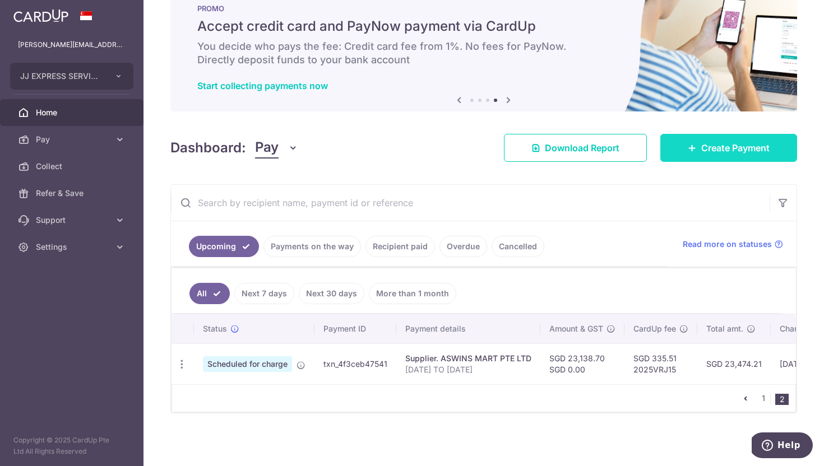
click at [530, 145] on span "Create Payment" at bounding box center [735, 147] width 68 height 13
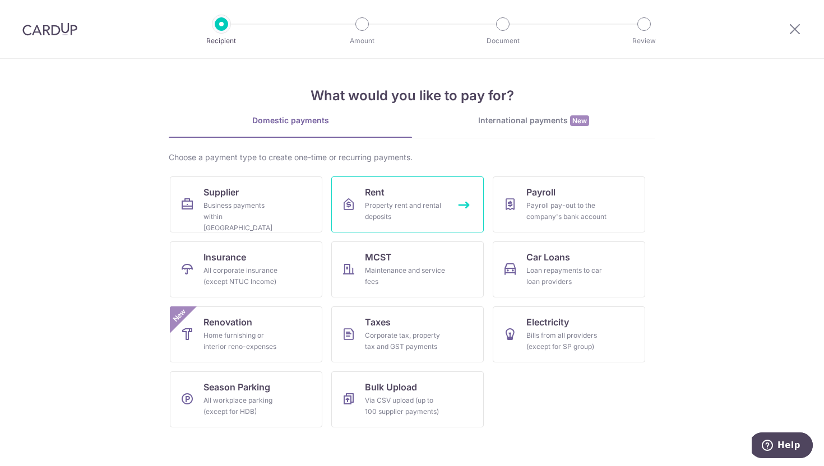
click at [384, 209] on div "Property rent and rental deposits" at bounding box center [405, 211] width 81 height 22
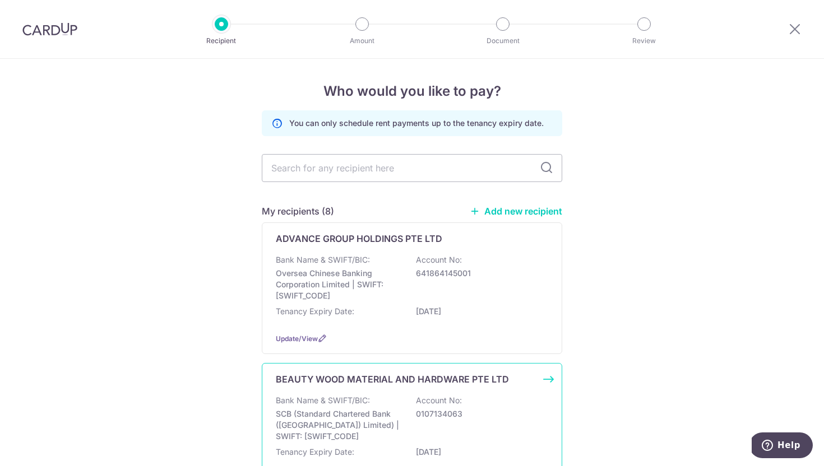
click at [363, 404] on p "Bank Name & SWIFT/BIC:" at bounding box center [323, 400] width 94 height 11
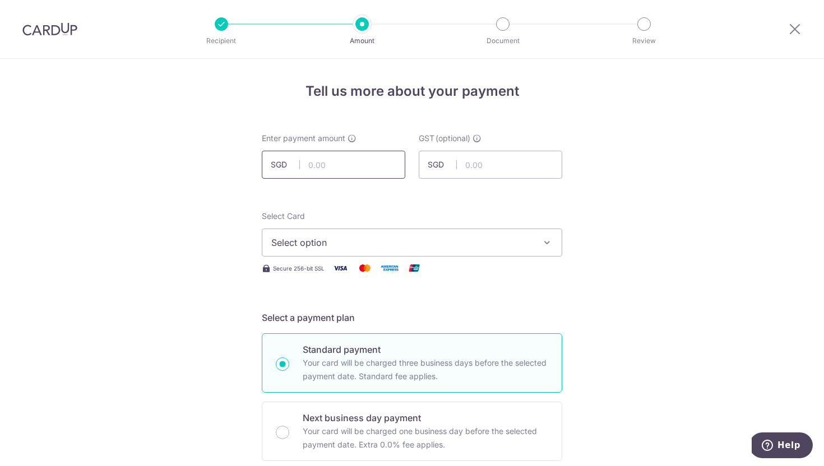
click at [343, 165] on input "text" at bounding box center [334, 165] width 144 height 28
click at [504, 159] on input "text" at bounding box center [491, 165] width 144 height 28
drag, startPoint x: 347, startPoint y: 164, endPoint x: 274, endPoint y: 164, distance: 72.9
click at [274, 164] on div "SGD 4,841.19 4841.19" at bounding box center [334, 165] width 144 height 28
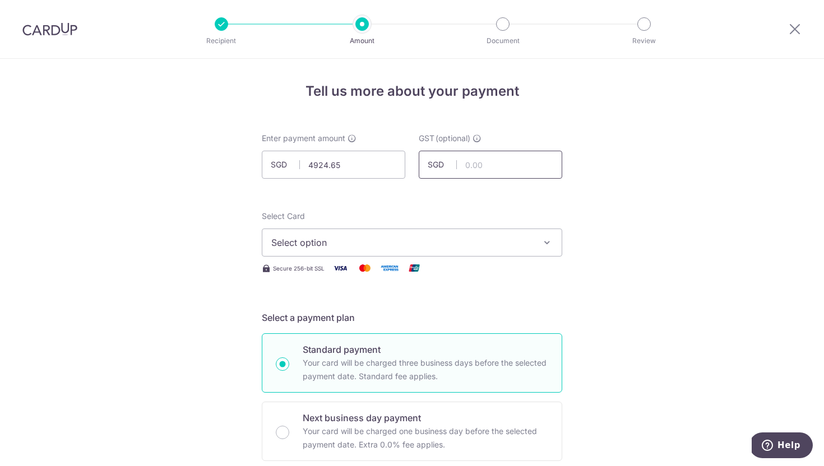
type input "4,924.65"
click at [481, 167] on input "text" at bounding box center [491, 165] width 144 height 28
type input "443.22"
click at [470, 239] on span "Select option" at bounding box center [401, 242] width 261 height 13
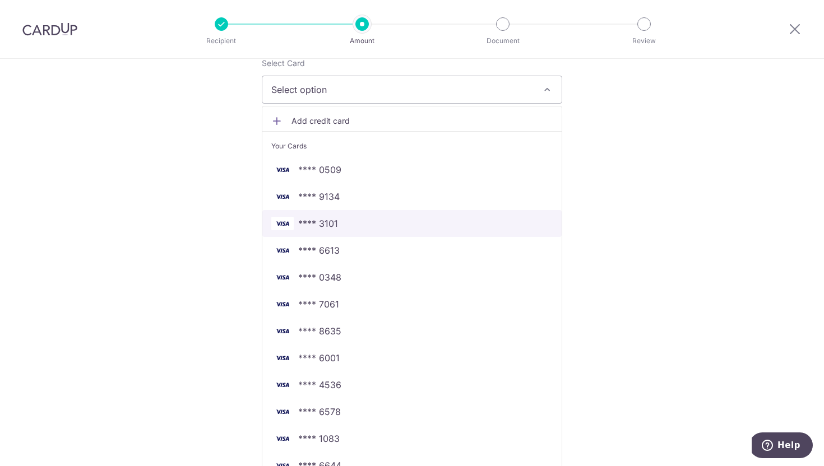
scroll to position [200, 0]
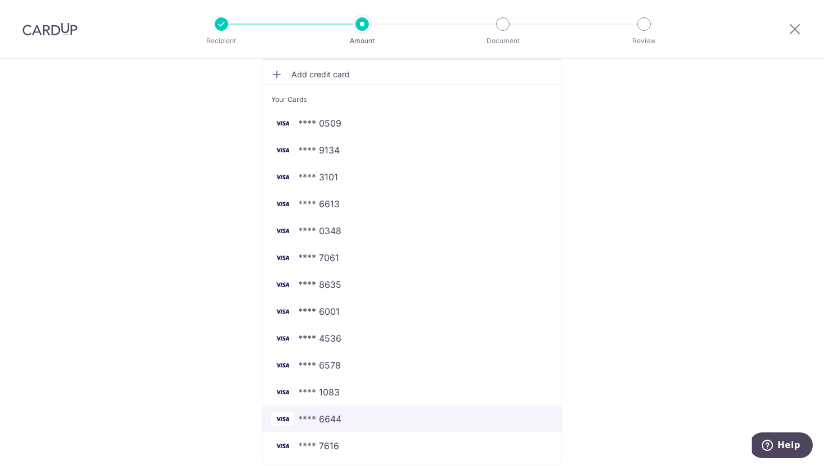
click at [351, 417] on span "**** 6644" at bounding box center [411, 419] width 281 height 13
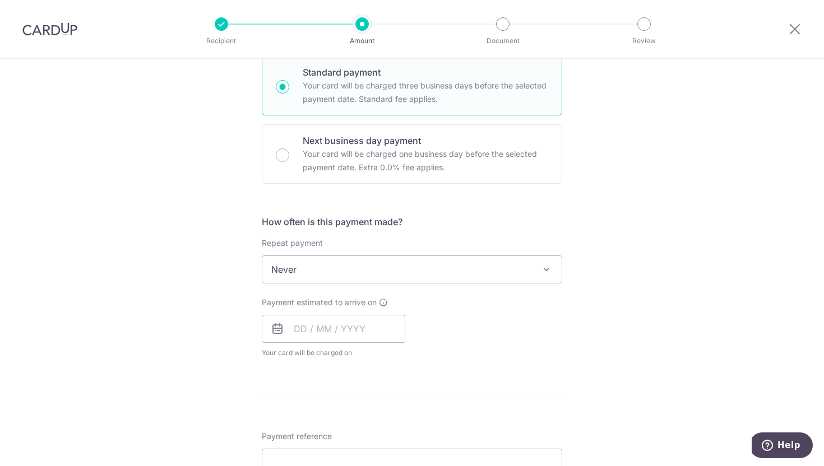
scroll to position [306, 0]
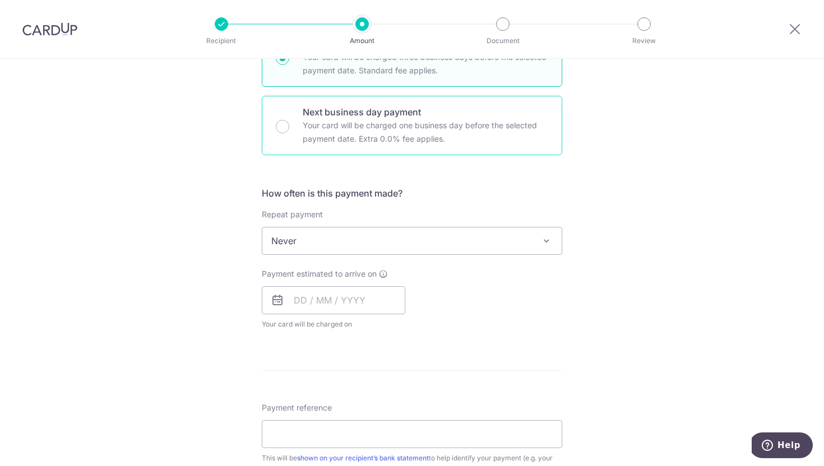
click at [389, 127] on p "Your card will be charged one business day before the selected payment date. Ex…" at bounding box center [426, 132] width 246 height 27
click at [289, 127] on input "Next business day payment Your card will be charged one business day before the…" at bounding box center [282, 126] width 13 height 13
radio input "false"
radio input "true"
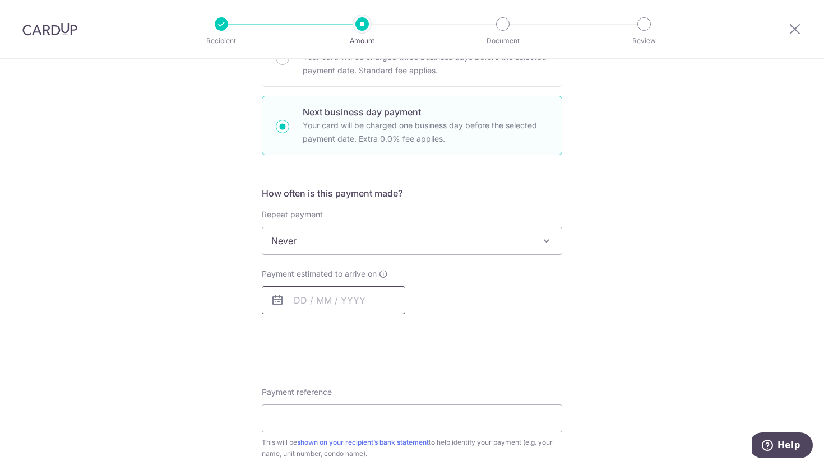
click at [353, 294] on input "text" at bounding box center [334, 301] width 144 height 28
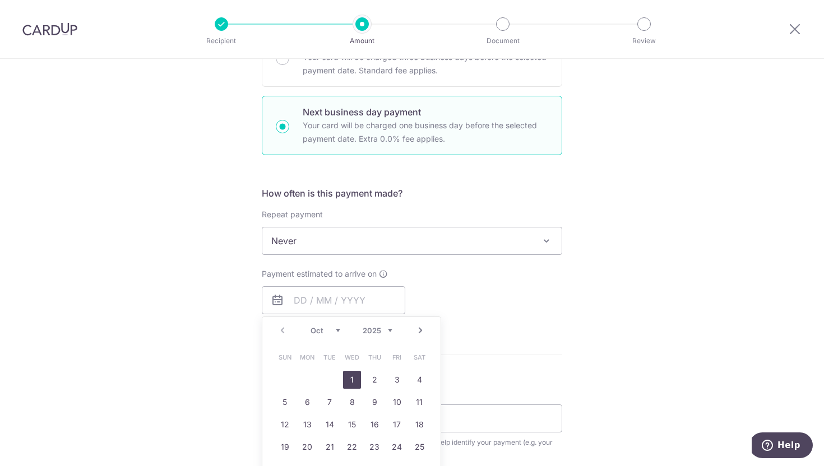
click at [354, 381] on link "1" at bounding box center [352, 380] width 18 height 18
type input "[DATE]"
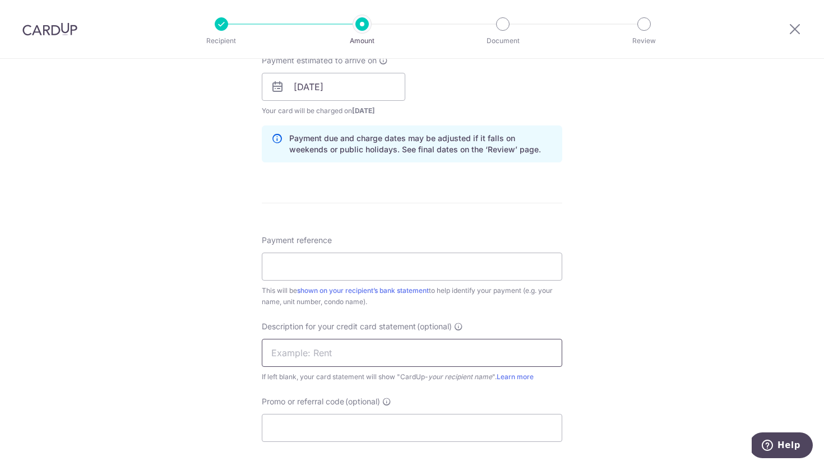
scroll to position [577, 0]
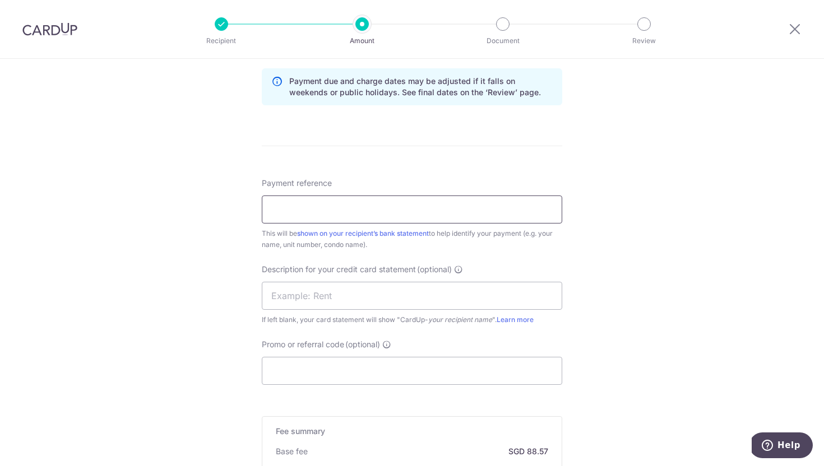
click at [345, 214] on input "Payment reference" at bounding box center [412, 210] width 301 height 28
paste input "DN25036 DN25037"
type input "DN25036 DN25037"
click at [318, 295] on input "text" at bounding box center [412, 296] width 301 height 28
paste input "DN25036 DN25037"
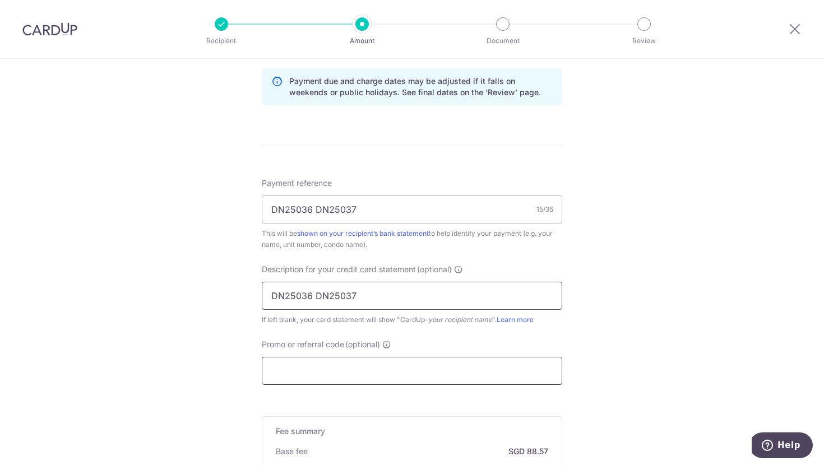
type input "DN25036 DN25037"
click at [315, 364] on input "Promo or referral code (optional)" at bounding box center [412, 371] width 301 height 28
paste input "2025VRJ15"
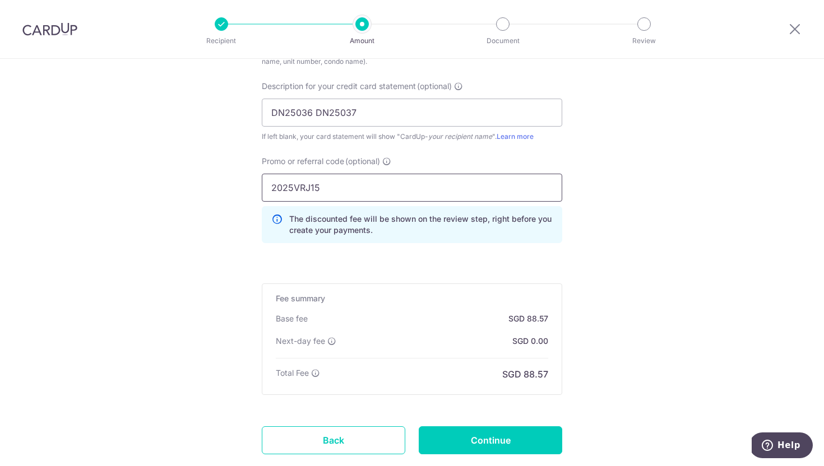
scroll to position [823, 0]
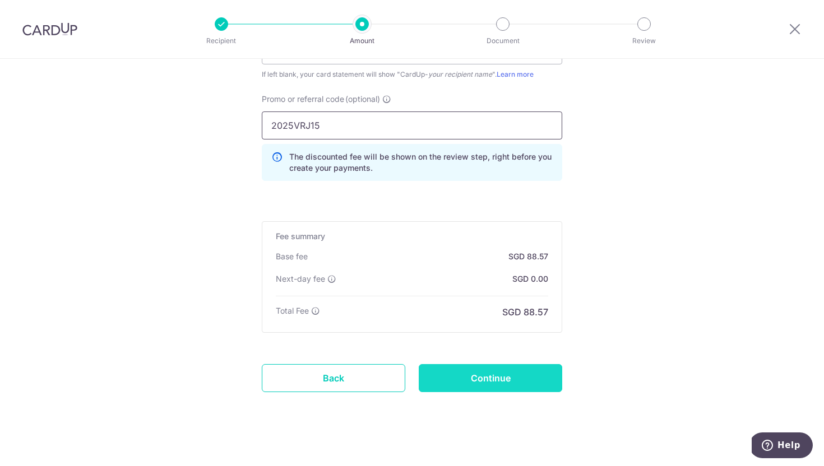
type input "2025VRJ15"
click at [513, 378] on input "Continue" at bounding box center [491, 378] width 144 height 28
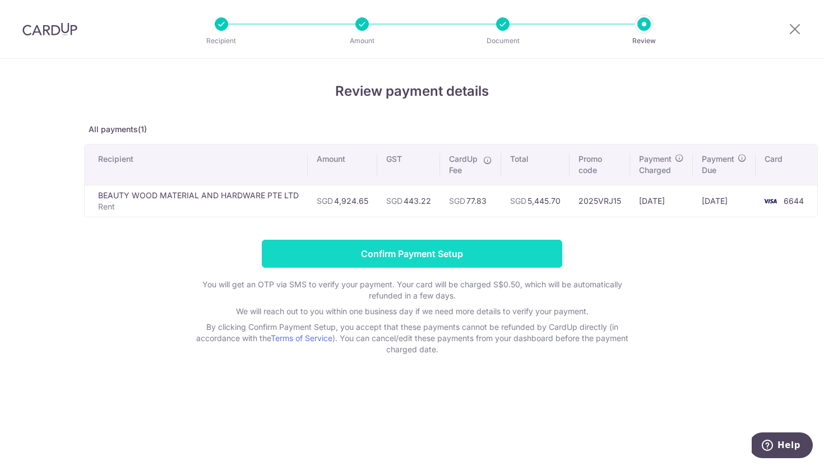
click at [525, 257] on input "Confirm Payment Setup" at bounding box center [412, 254] width 301 height 28
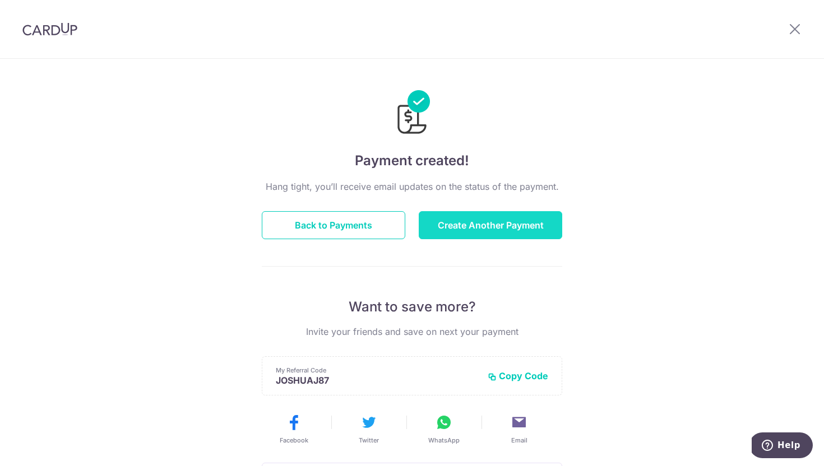
click at [509, 228] on button "Create Another Payment" at bounding box center [491, 225] width 144 height 28
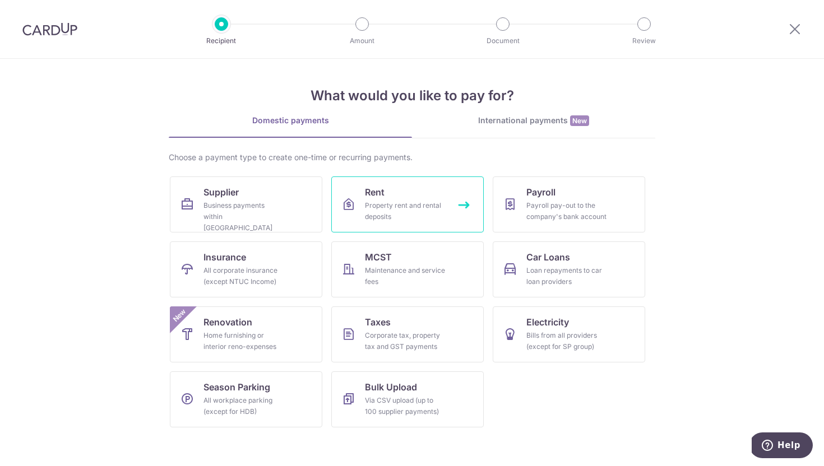
click at [384, 191] on span "Rent" at bounding box center [375, 192] width 20 height 13
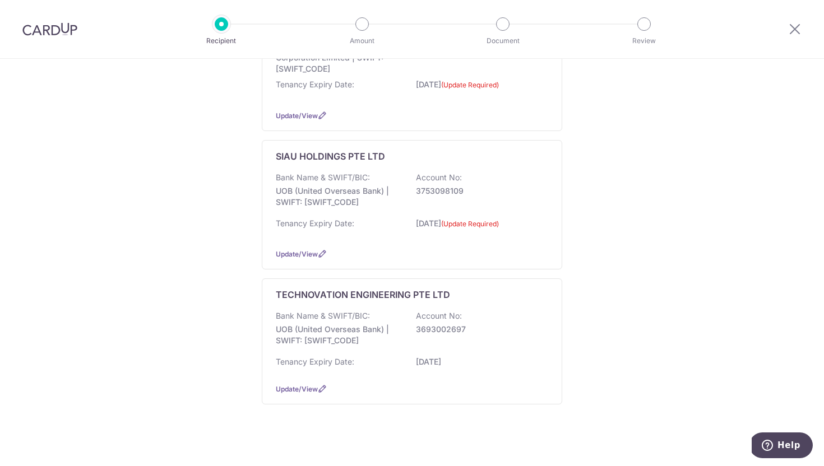
scroll to position [934, 0]
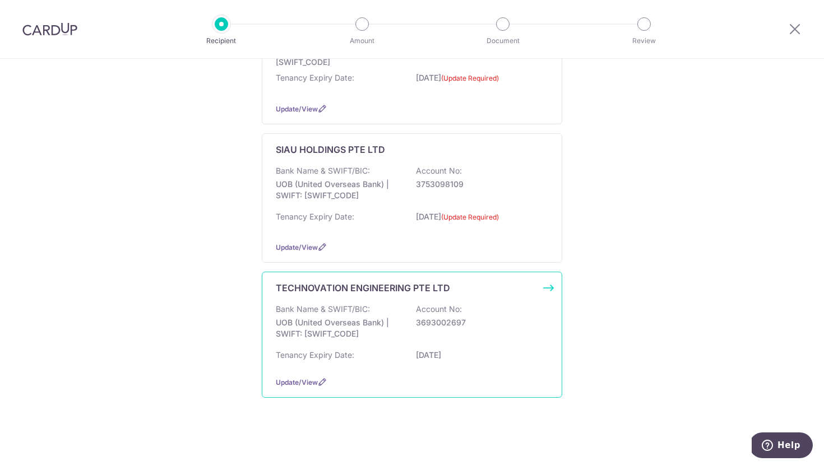
click at [312, 331] on p "UOB (United Overseas Bank) | SWIFT: [SWIFT_CODE]" at bounding box center [339, 328] width 126 height 22
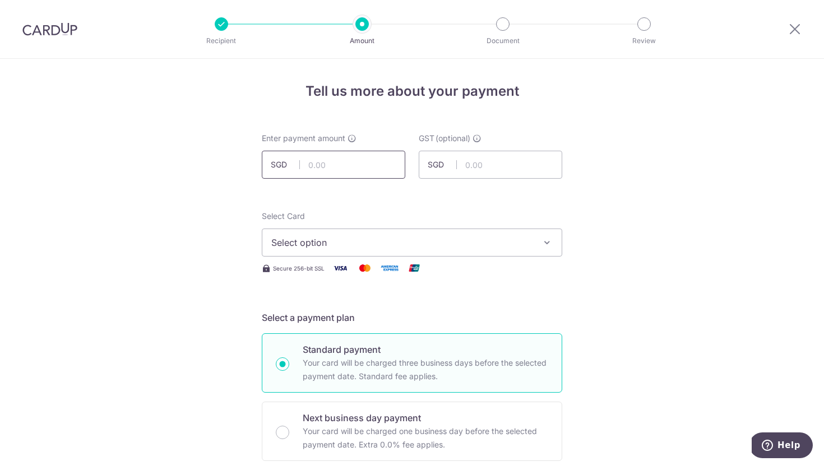
click at [352, 151] on input "text" at bounding box center [334, 165] width 144 height 28
type input "4,800.00"
click at [478, 163] on input "text" at bounding box center [491, 165] width 144 height 28
type input "432.00"
click at [341, 241] on span "Select option" at bounding box center [401, 242] width 261 height 13
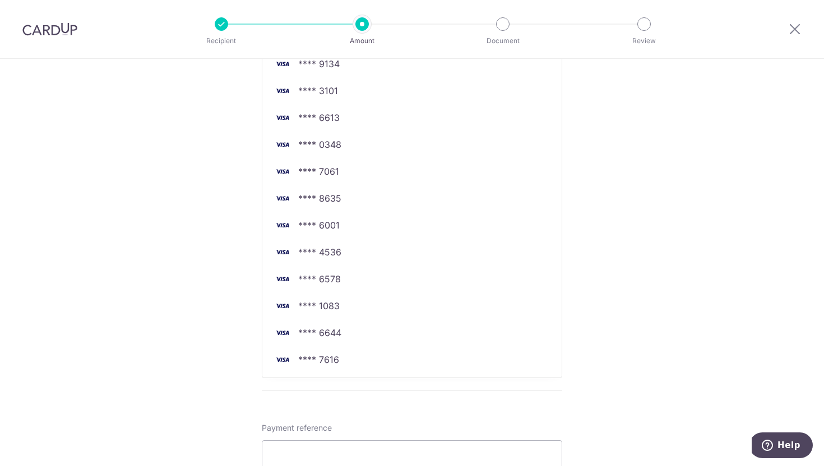
scroll to position [296, 0]
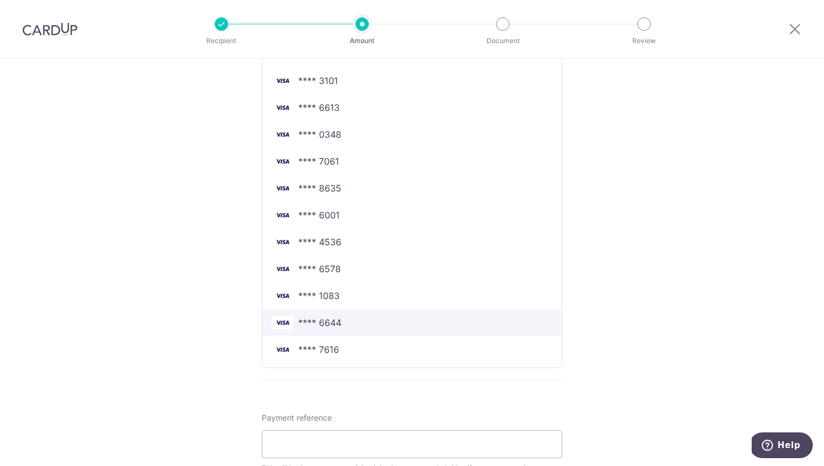
click at [340, 315] on link "**** 6644" at bounding box center [411, 323] width 299 height 27
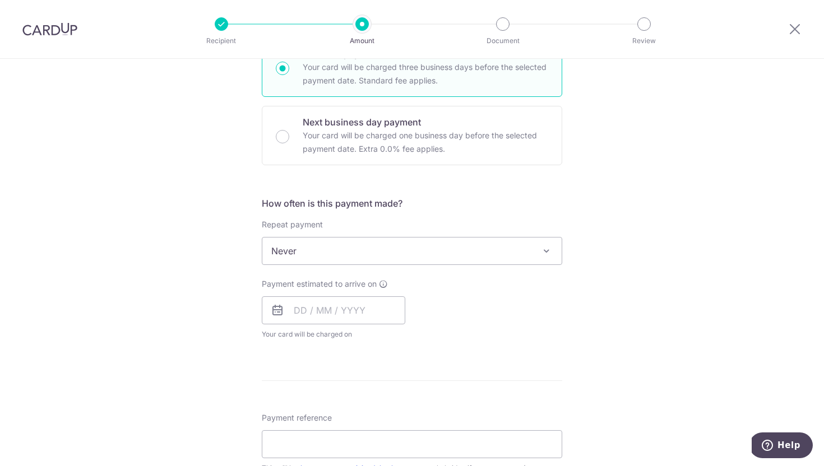
click at [383, 168] on form "Enter payment amount SGD 4,800.00 4800.00 GST (optional) SGD 432.00 432.00 Sele…" at bounding box center [412, 318] width 301 height 963
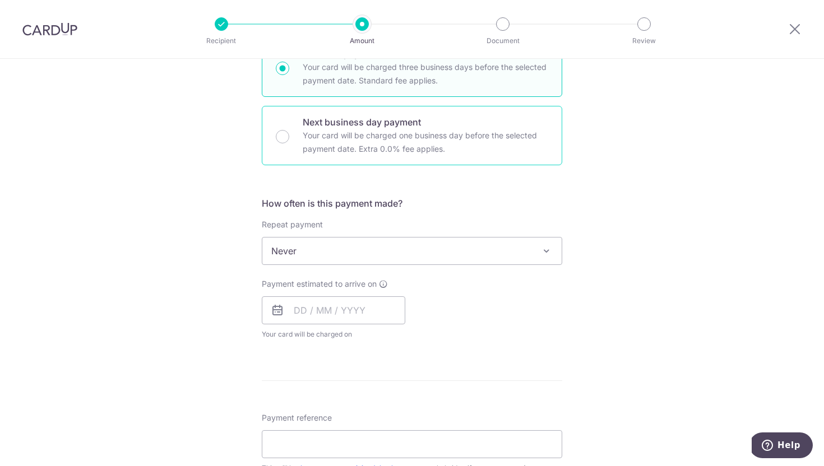
click at [382, 154] on p "Your card will be charged one business day before the selected payment date. Ex…" at bounding box center [426, 142] width 246 height 27
click at [289, 144] on input "Next business day payment Your card will be charged one business day before the…" at bounding box center [282, 136] width 13 height 13
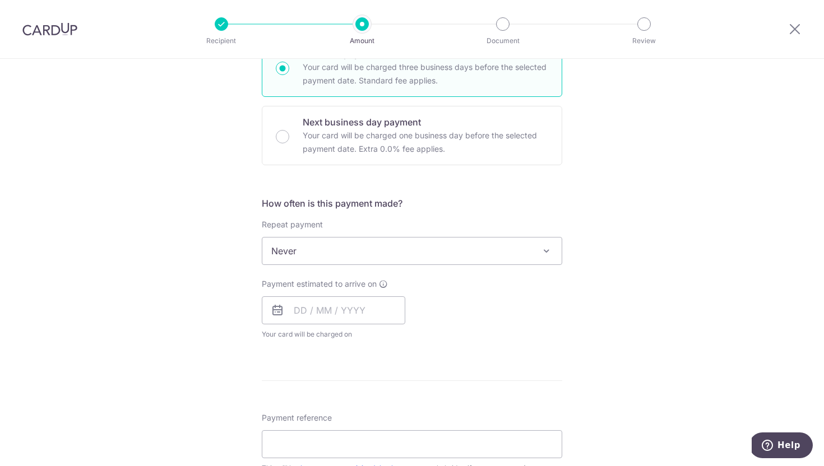
radio input "false"
radio input "true"
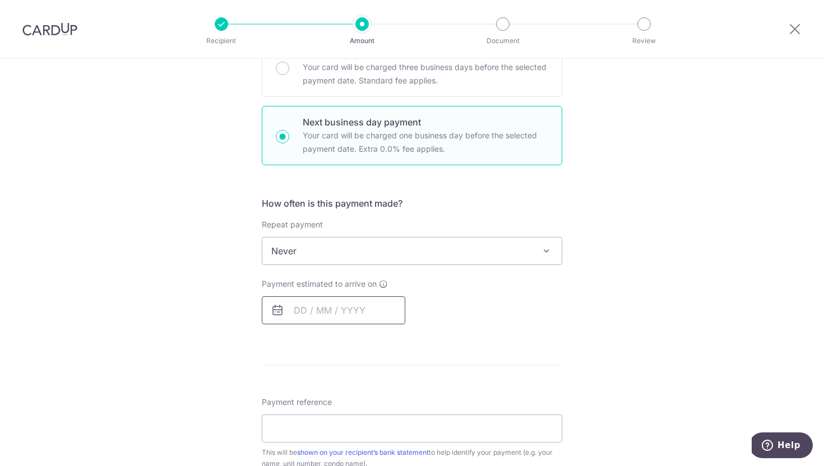
click at [343, 312] on input "text" at bounding box center [334, 311] width 144 height 28
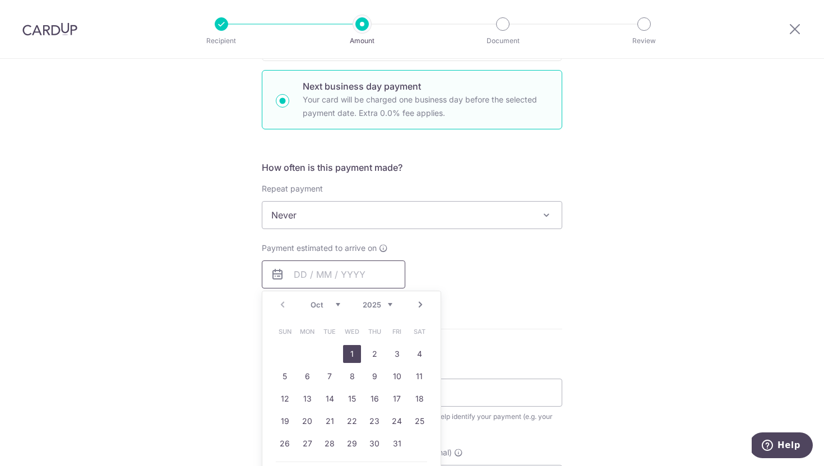
scroll to position [353, 0]
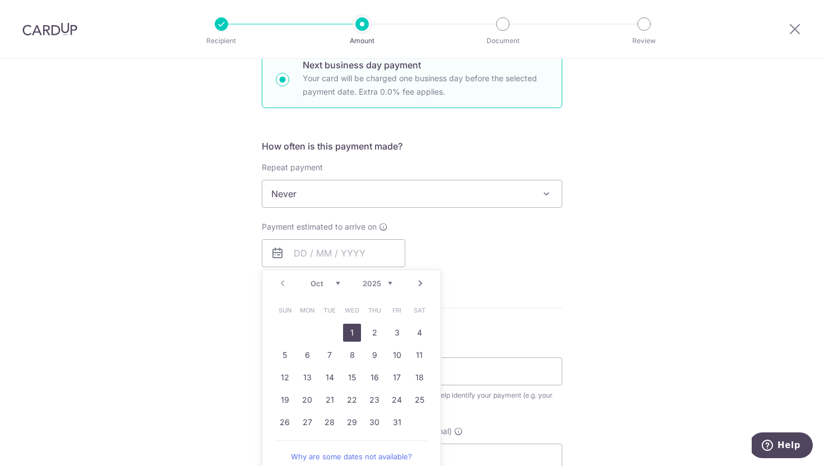
click at [352, 335] on link "1" at bounding box center [352, 333] width 18 height 18
type input "[DATE]"
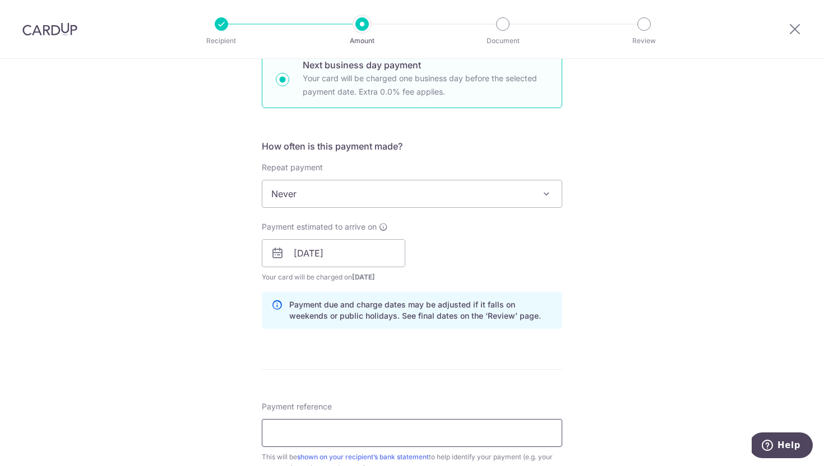
click at [338, 435] on input "Payment reference" at bounding box center [412, 433] width 301 height 28
paste input "INV 1149092025"
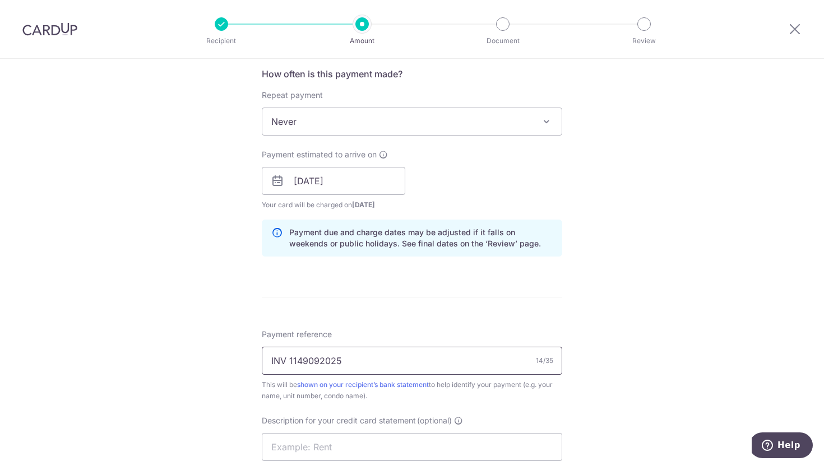
scroll to position [449, 0]
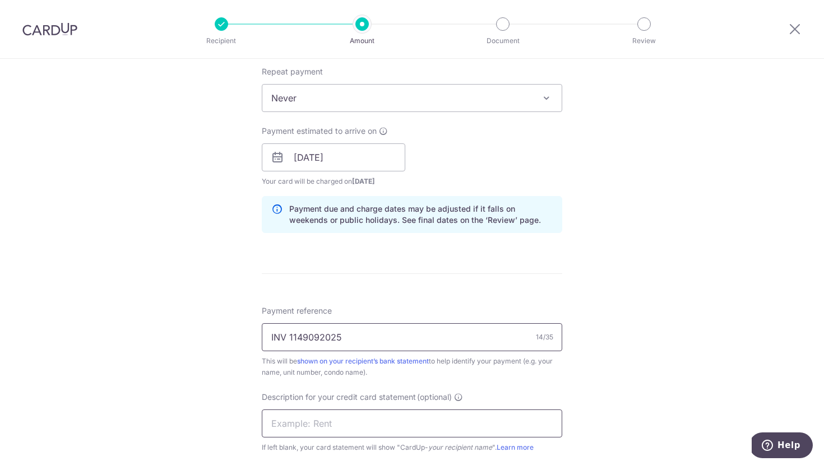
type input "INV 1149092025"
click at [329, 424] on input "text" at bounding box center [412, 424] width 301 height 28
paste input "INV 1149092025"
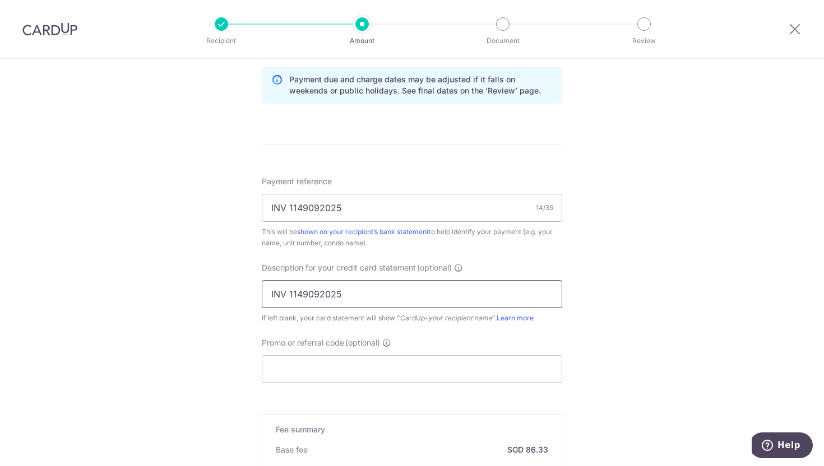
scroll to position [604, 0]
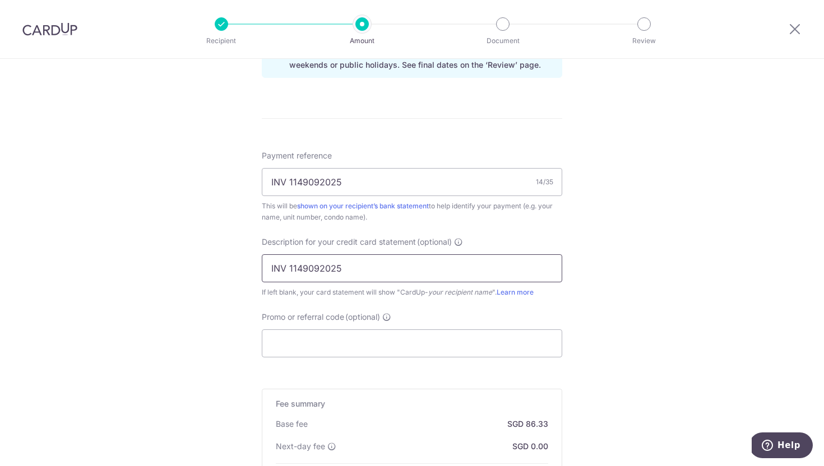
type input "INV 1149092025"
click at [420, 339] on input "Promo or referral code (optional)" at bounding box center [412, 344] width 301 height 28
paste input "2025VRJ15"
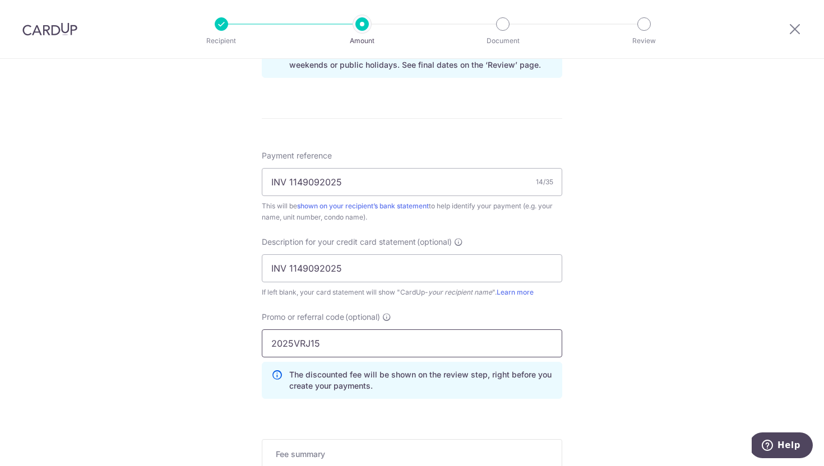
scroll to position [788, 0]
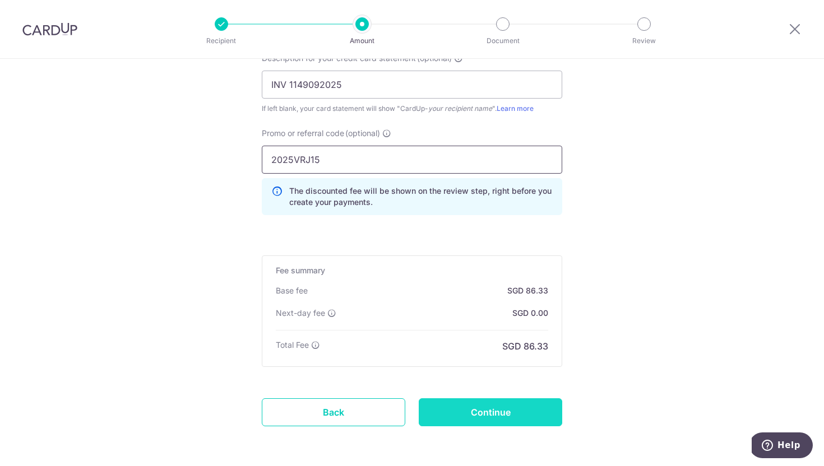
type input "2025VRJ15"
click at [543, 422] on input "Continue" at bounding box center [491, 413] width 144 height 28
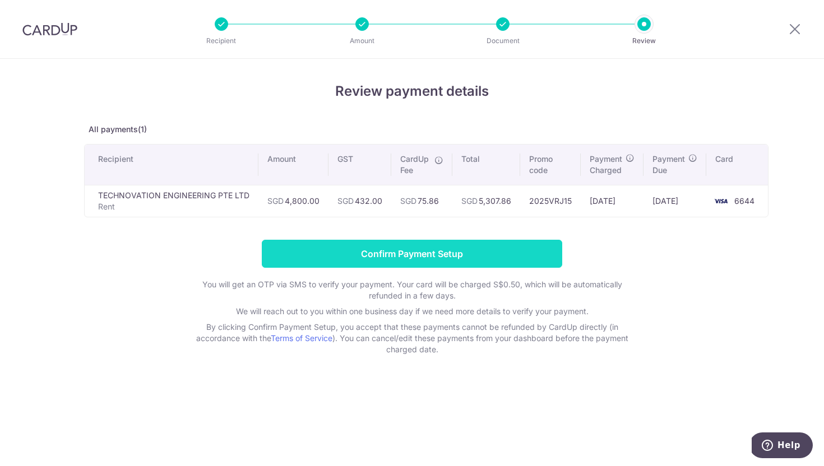
click at [418, 252] on input "Confirm Payment Setup" at bounding box center [412, 254] width 301 height 28
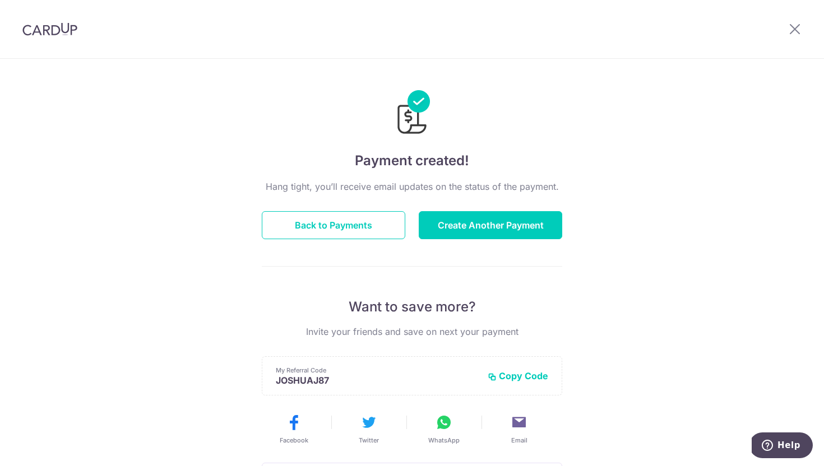
click at [352, 209] on div "Hang tight, you’ll receive email updates on the status of the payment. Back to …" at bounding box center [412, 392] width 301 height 425
click at [352, 218] on button "Back to Payments" at bounding box center [334, 225] width 144 height 28
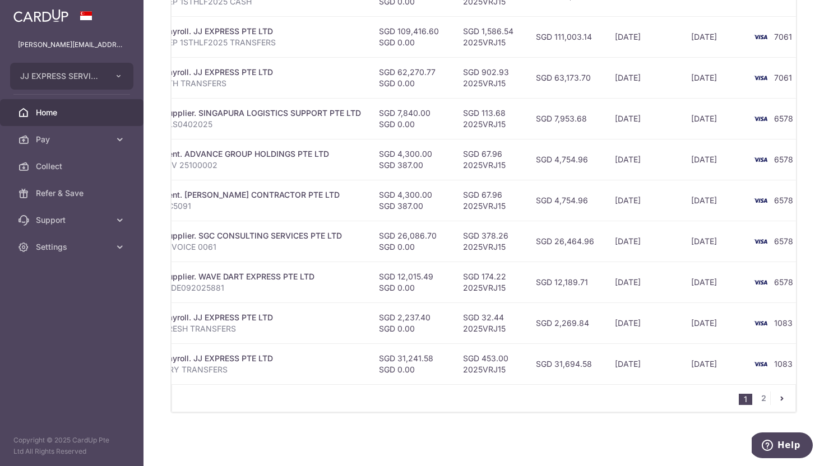
scroll to position [0, 276]
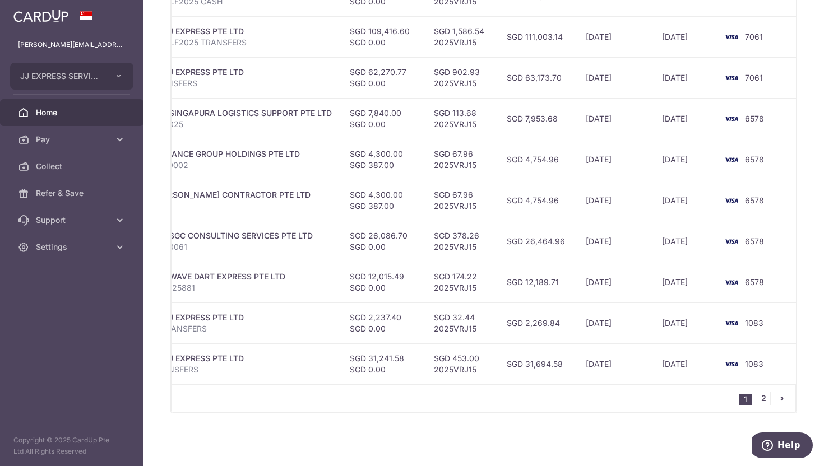
click at [766, 401] on link "2" at bounding box center [763, 398] width 13 height 13
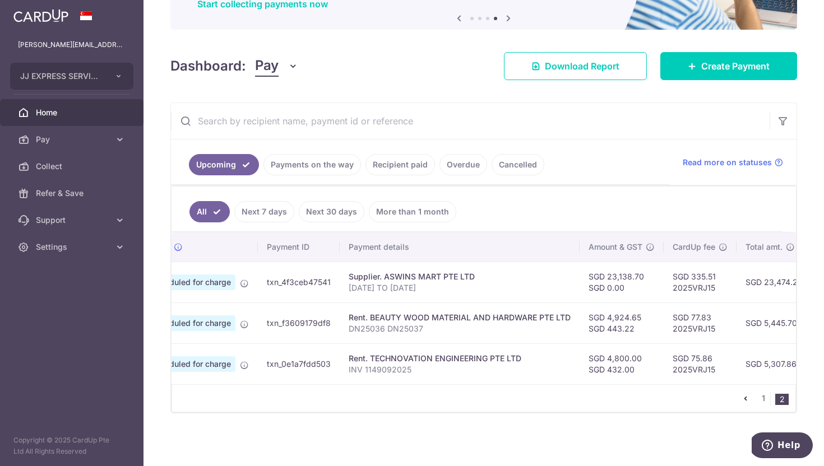
scroll to position [0, 0]
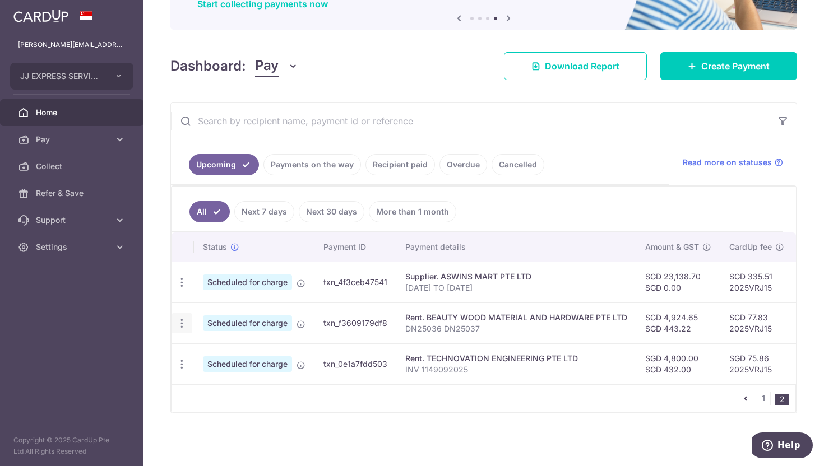
click at [177, 327] on icon "button" at bounding box center [182, 324] width 12 height 12
click at [217, 412] on span "Upload doc" at bounding box center [242, 409] width 76 height 13
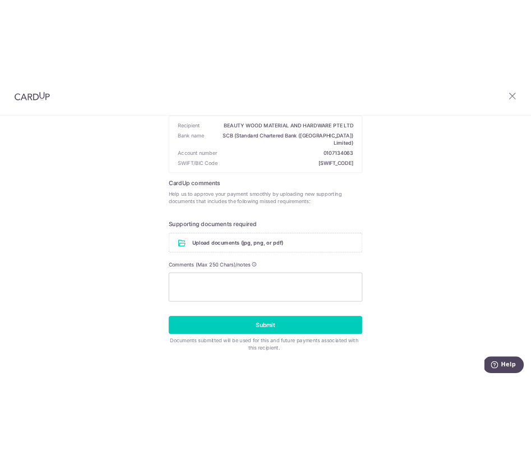
scroll to position [100, 0]
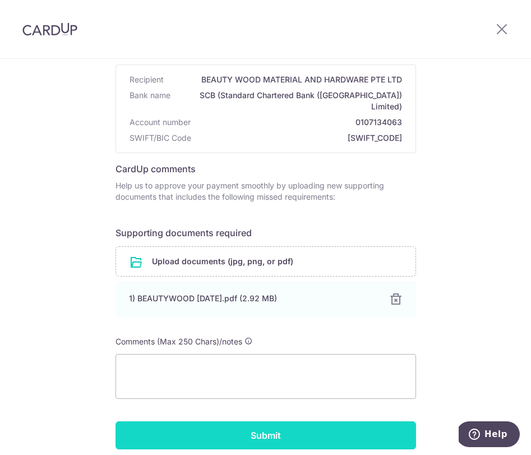
click at [265, 423] on input "Submit" at bounding box center [266, 435] width 301 height 28
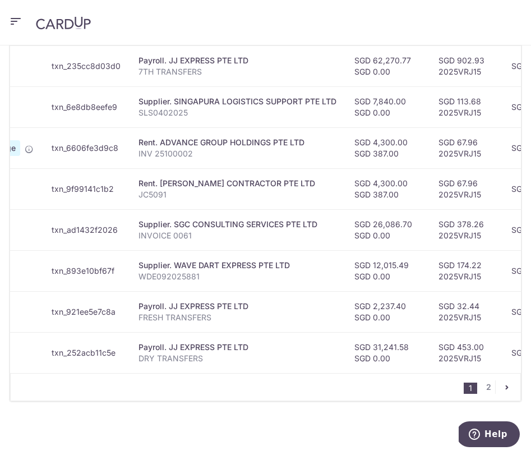
scroll to position [0, 131]
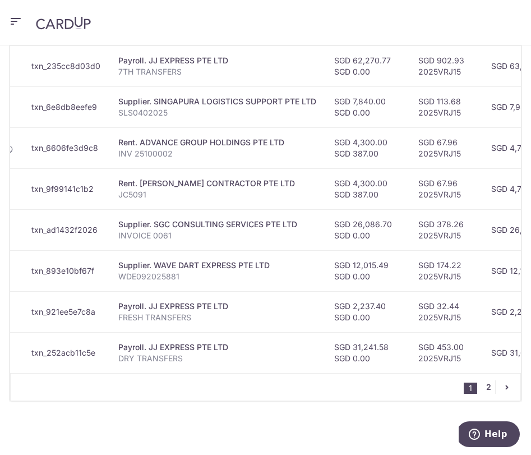
click at [484, 386] on link "2" at bounding box center [488, 386] width 13 height 13
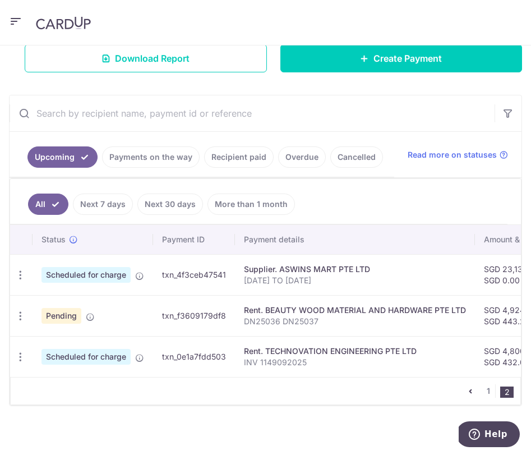
scroll to position [238, 0]
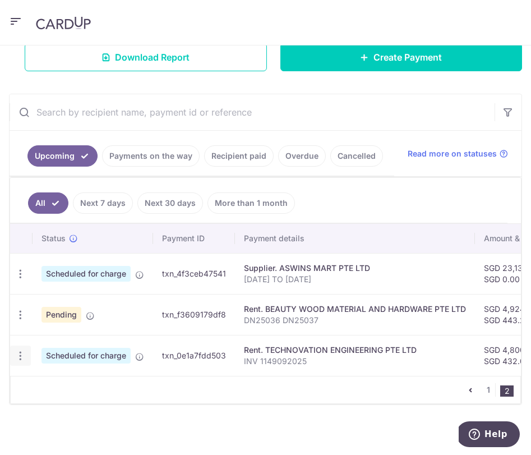
click at [23, 358] on icon "button" at bounding box center [21, 356] width 12 height 12
click at [256, 397] on div "Status Payment ID Payment details Amount & GST CardUp fee Total amt. Charge dat…" at bounding box center [265, 335] width 511 height 223
click at [21, 275] on icon "button" at bounding box center [21, 274] width 12 height 12
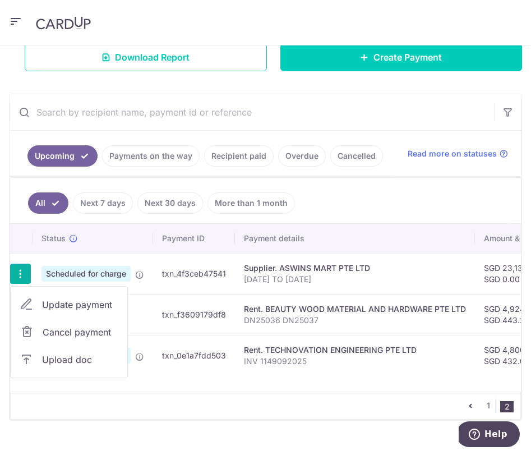
click at [69, 361] on span "Upload doc" at bounding box center [80, 359] width 76 height 13
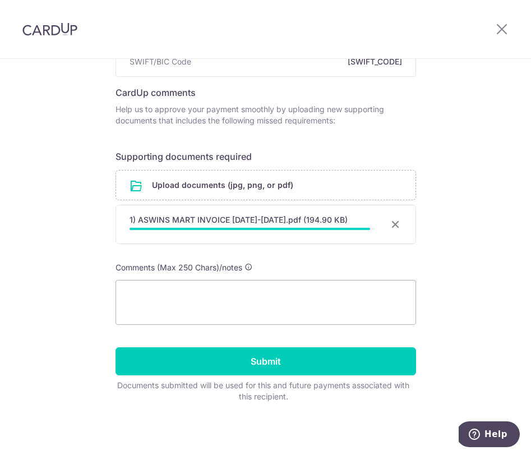
scroll to position [163, 0]
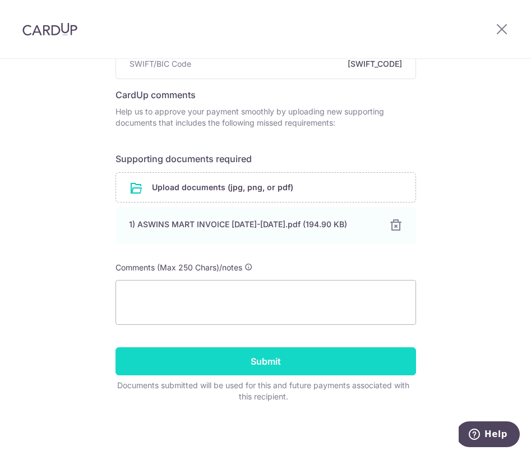
click at [266, 363] on input "Submit" at bounding box center [266, 361] width 301 height 28
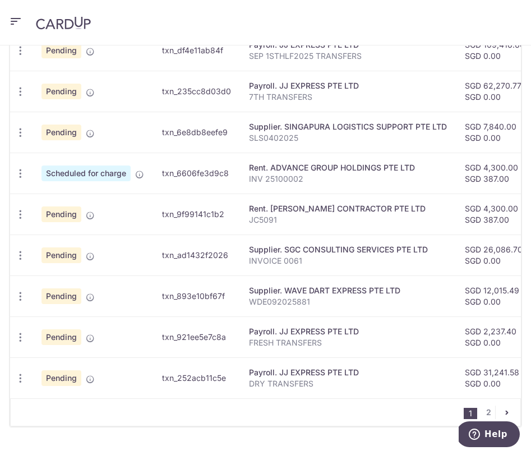
scroll to position [527, 0]
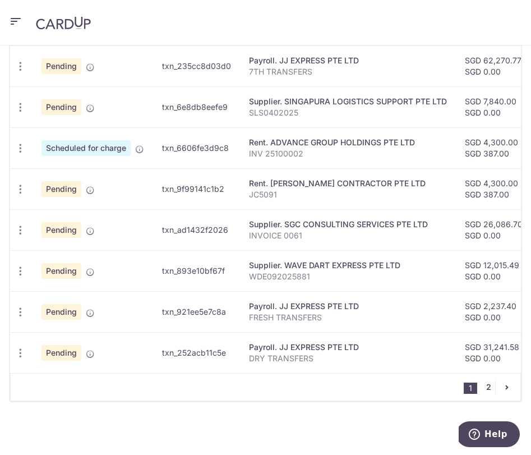
click at [486, 390] on link "2" at bounding box center [488, 386] width 13 height 13
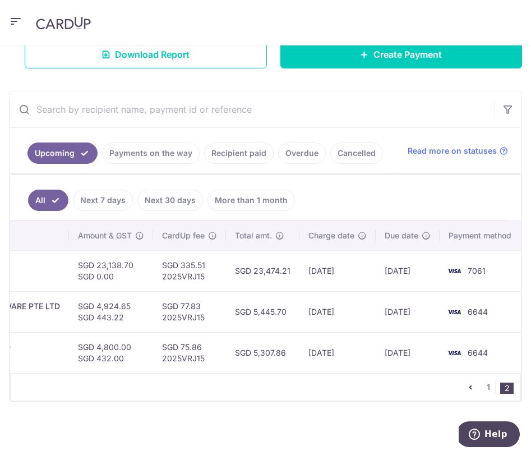
scroll to position [0, 0]
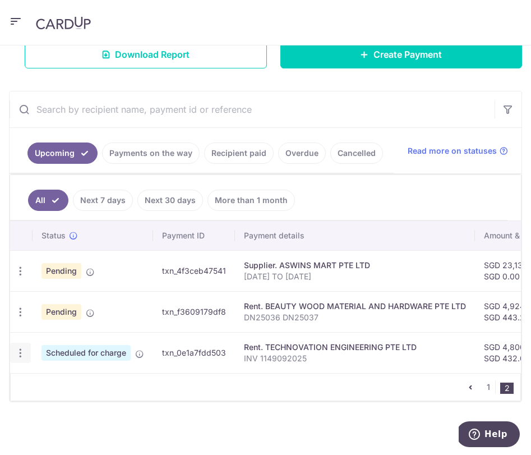
click at [20, 353] on icon "button" at bounding box center [21, 353] width 12 height 12
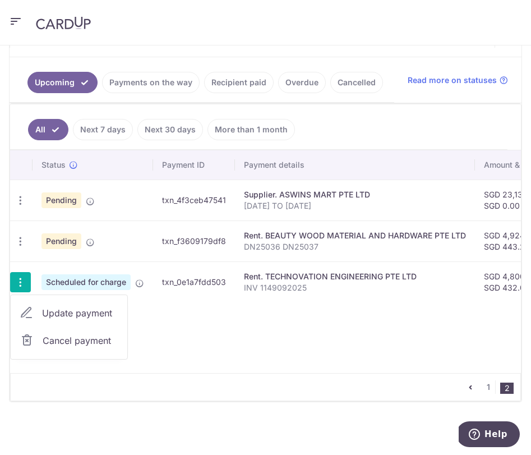
click at [93, 316] on span "Update payment" at bounding box center [80, 312] width 76 height 13
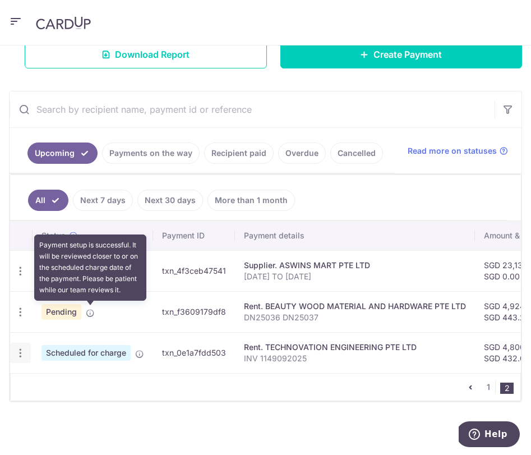
scroll to position [241, 0]
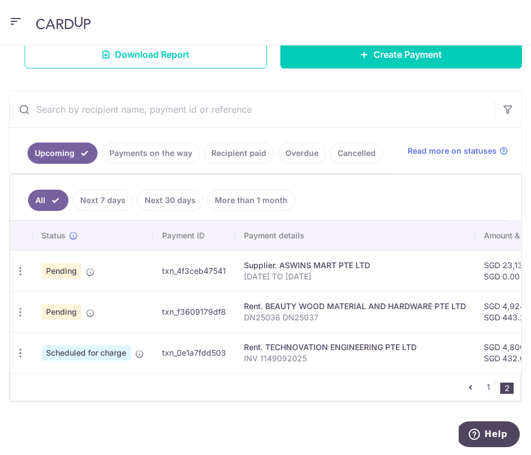
radio input "true"
type input "4,800.00"
type input "432.00"
type input "01/10/2025"
type input "INV 1149092025"
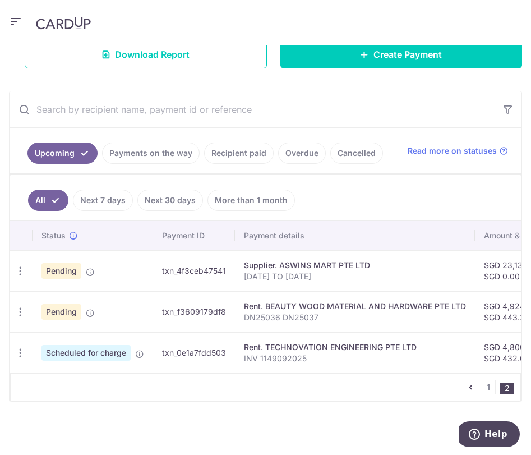
type input "INV 1149092025"
type input "2025VRJ15"
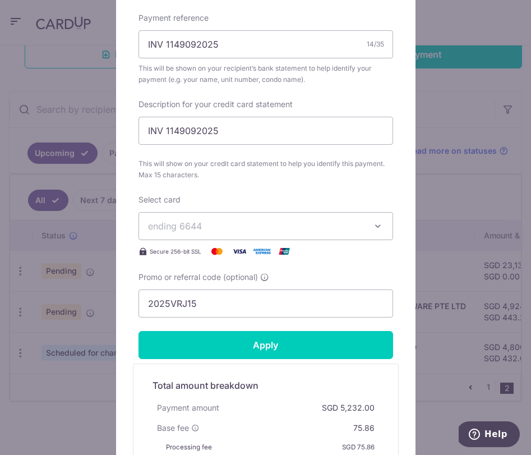
scroll to position [597, 0]
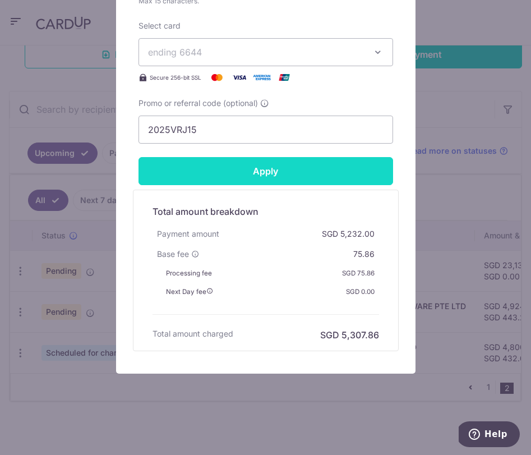
click at [276, 163] on input "Apply" at bounding box center [265, 171] width 255 height 28
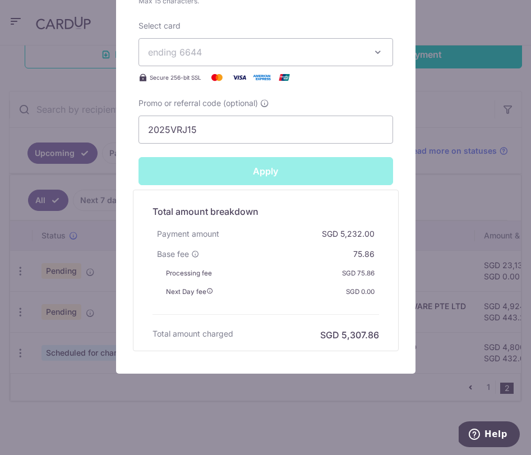
type input "Successfully Applied"
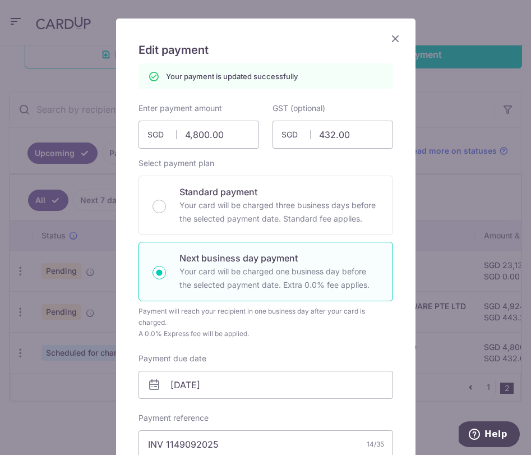
scroll to position [0, 0]
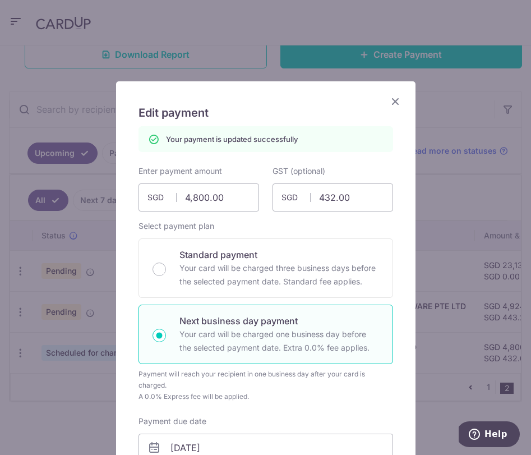
click at [398, 96] on icon "Close" at bounding box center [395, 101] width 13 height 14
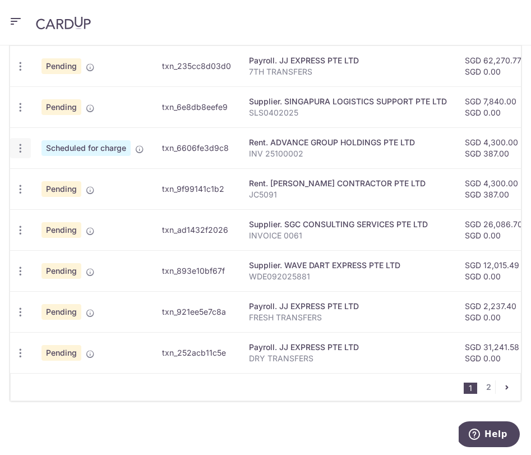
click at [21, 149] on icon "button" at bounding box center [21, 148] width 12 height 12
click at [18, 107] on icon "button" at bounding box center [21, 107] width 12 height 12
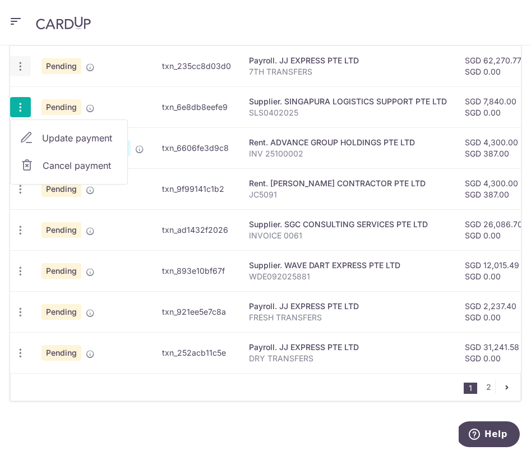
click at [22, 63] on icon "button" at bounding box center [21, 67] width 12 height 12
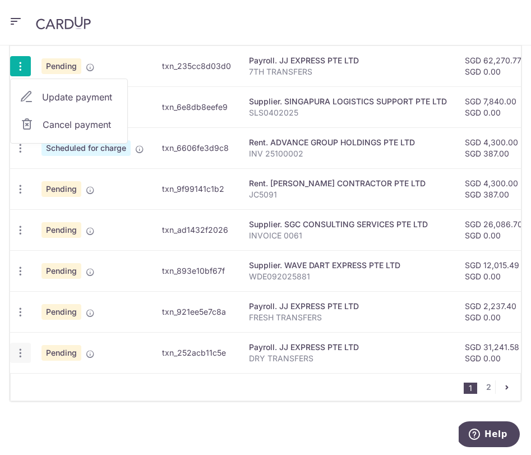
click at [22, 355] on icon "button" at bounding box center [21, 353] width 12 height 12
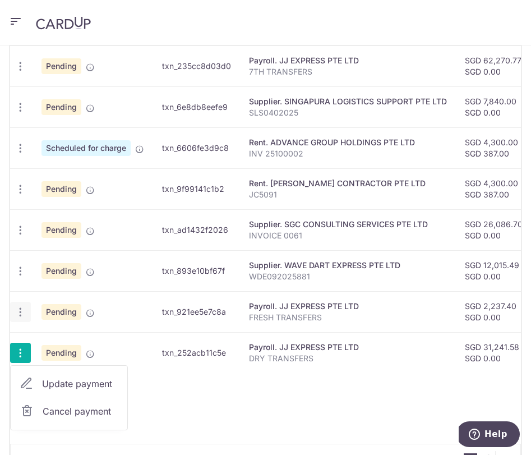
click at [23, 307] on icon "button" at bounding box center [21, 312] width 12 height 12
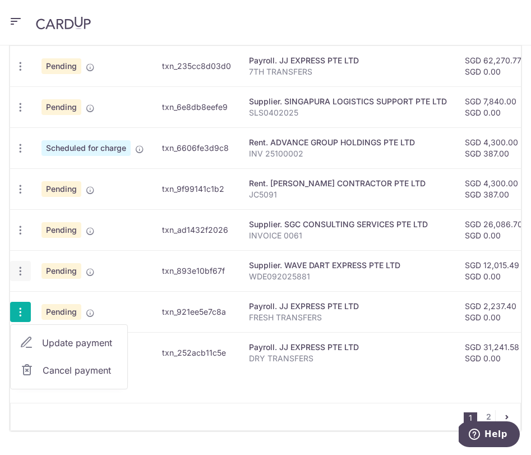
click at [22, 269] on icon "button" at bounding box center [21, 271] width 12 height 12
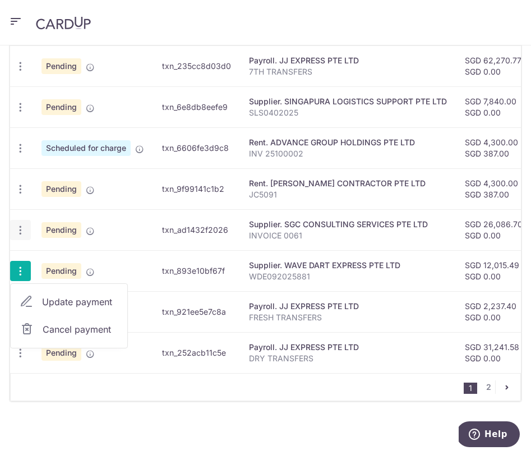
click at [21, 230] on icon "button" at bounding box center [21, 230] width 12 height 12
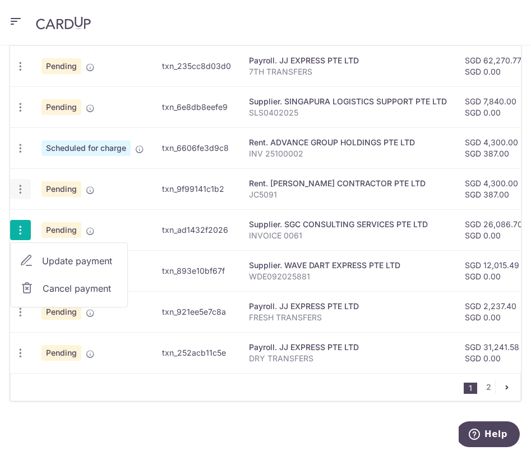
click at [21, 197] on div "Update payment Cancel payment" at bounding box center [20, 189] width 21 height 21
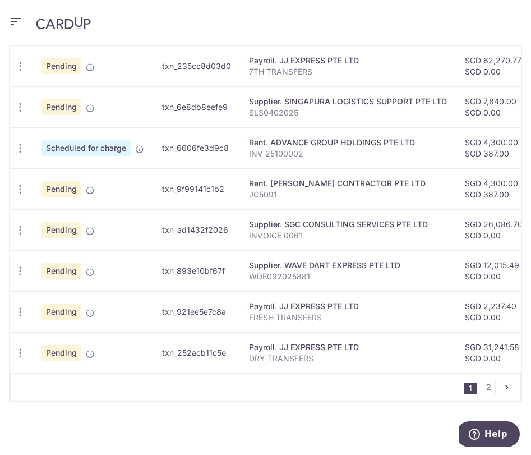
click at [20, 177] on td "Update payment Cancel payment" at bounding box center [21, 188] width 22 height 41
click at [20, 186] on icon "button" at bounding box center [21, 189] width 12 height 12
click at [22, 142] on icon "button" at bounding box center [21, 148] width 12 height 12
click at [24, 109] on icon "button" at bounding box center [21, 107] width 12 height 12
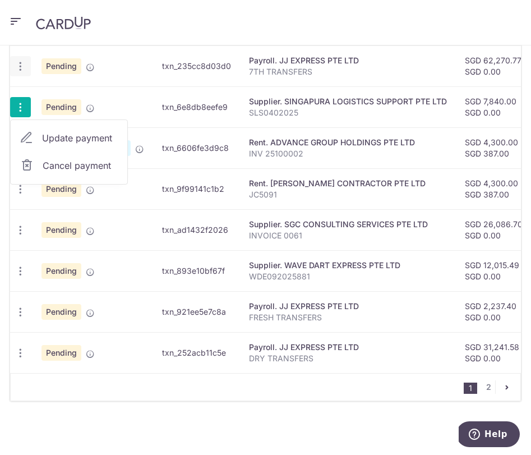
click at [22, 63] on icon "button" at bounding box center [21, 67] width 12 height 12
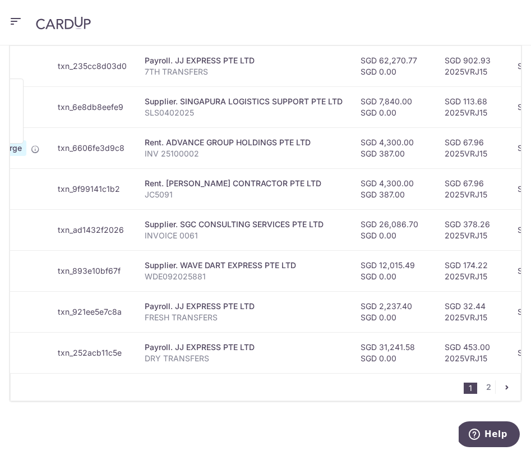
scroll to position [0, 178]
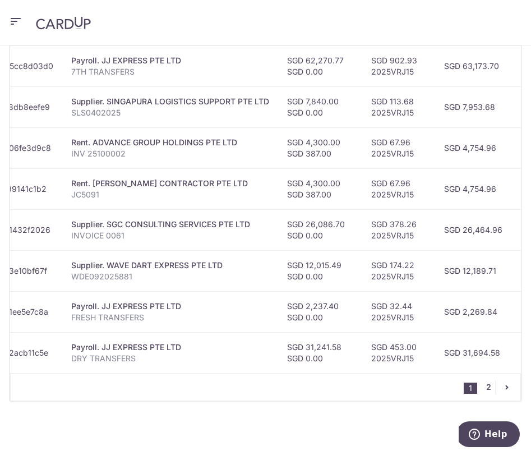
click at [492, 385] on link "2" at bounding box center [488, 386] width 13 height 13
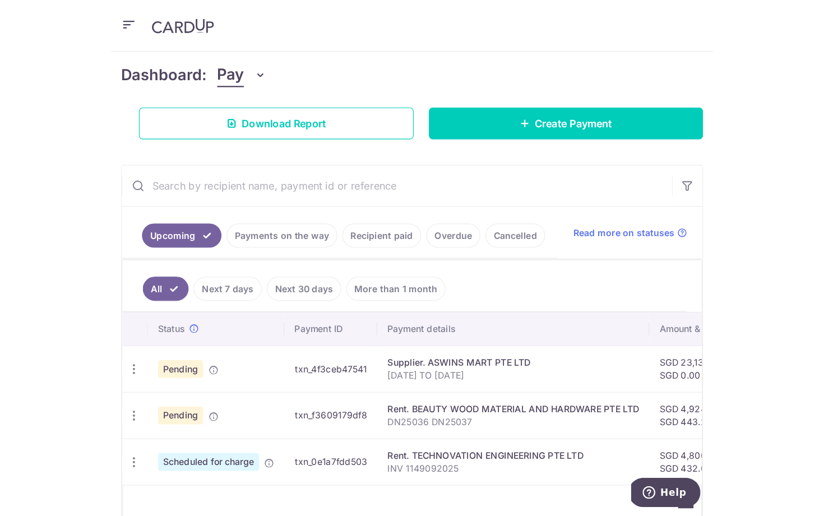
scroll to position [204, 0]
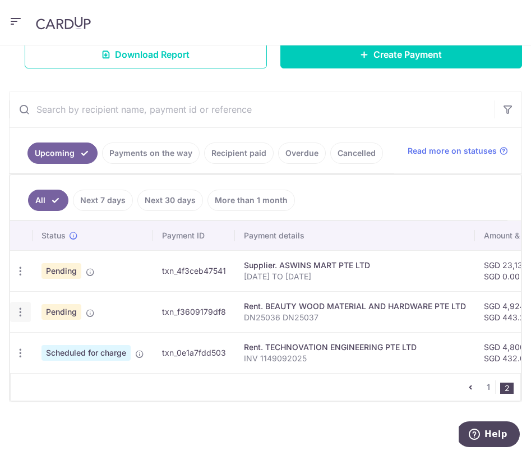
click at [15, 310] on icon "button" at bounding box center [21, 312] width 12 height 12
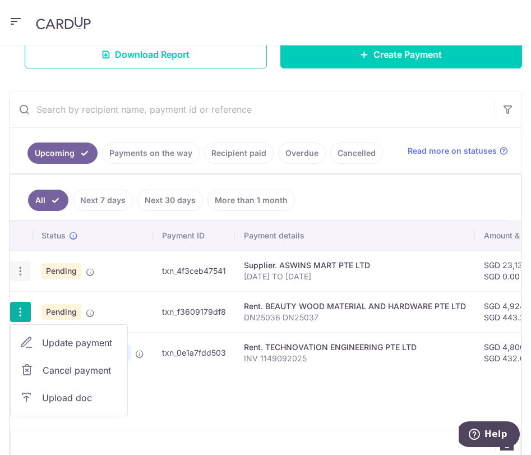
click at [22, 273] on icon "button" at bounding box center [21, 271] width 12 height 12
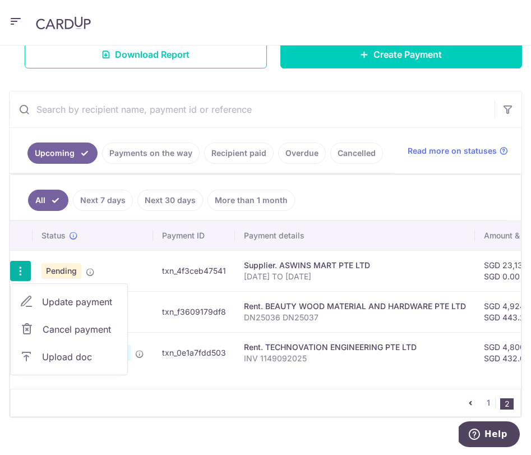
click at [38, 412] on div "1 2" at bounding box center [265, 403] width 511 height 28
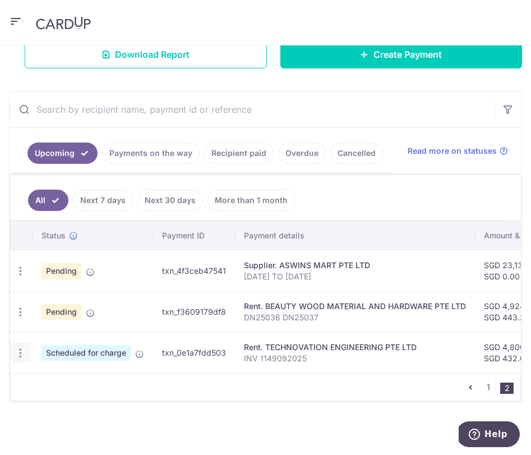
click at [22, 354] on icon "button" at bounding box center [21, 353] width 12 height 12
click at [188, 407] on div "Status Payment ID Payment details Amount & GST CardUp fee Total amt. Charge dat…" at bounding box center [265, 332] width 511 height 223
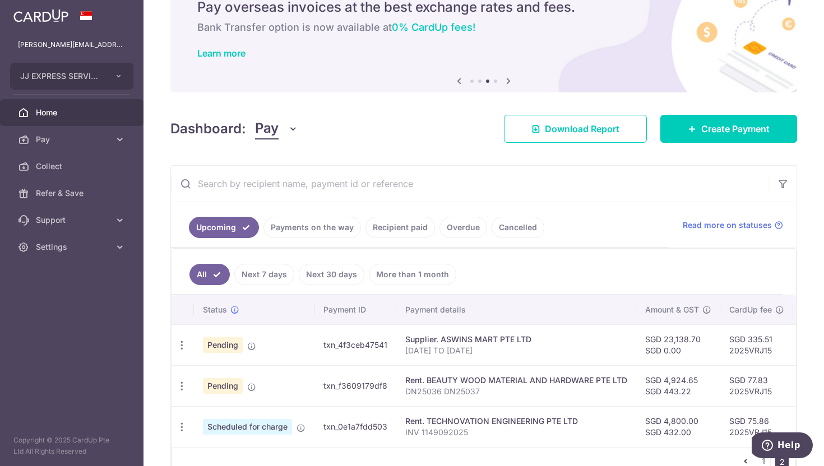
scroll to position [0, 0]
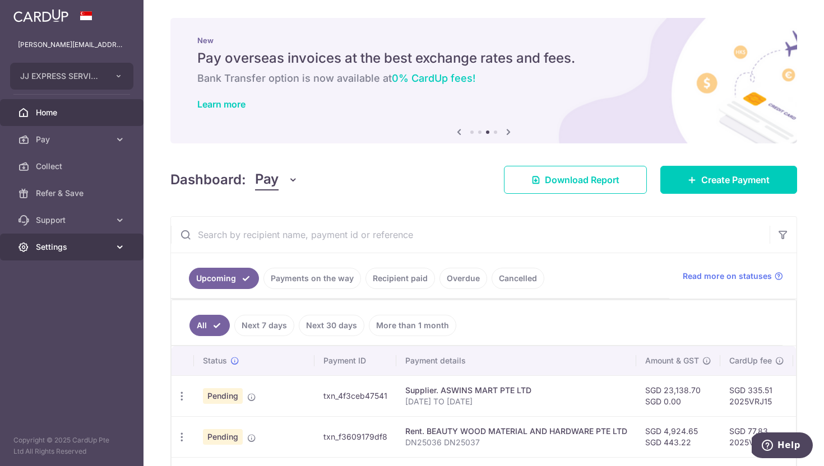
click at [82, 252] on span "Settings" at bounding box center [73, 247] width 74 height 11
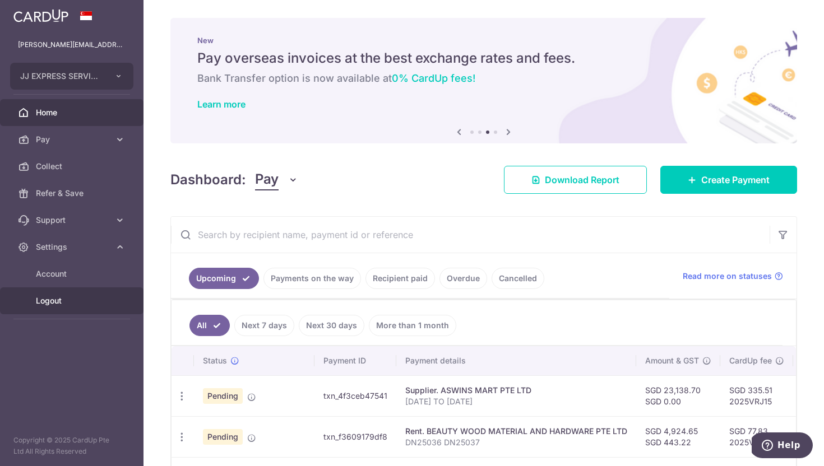
click at [76, 293] on link "Logout" at bounding box center [72, 301] width 144 height 27
